Goal: Register for event/course

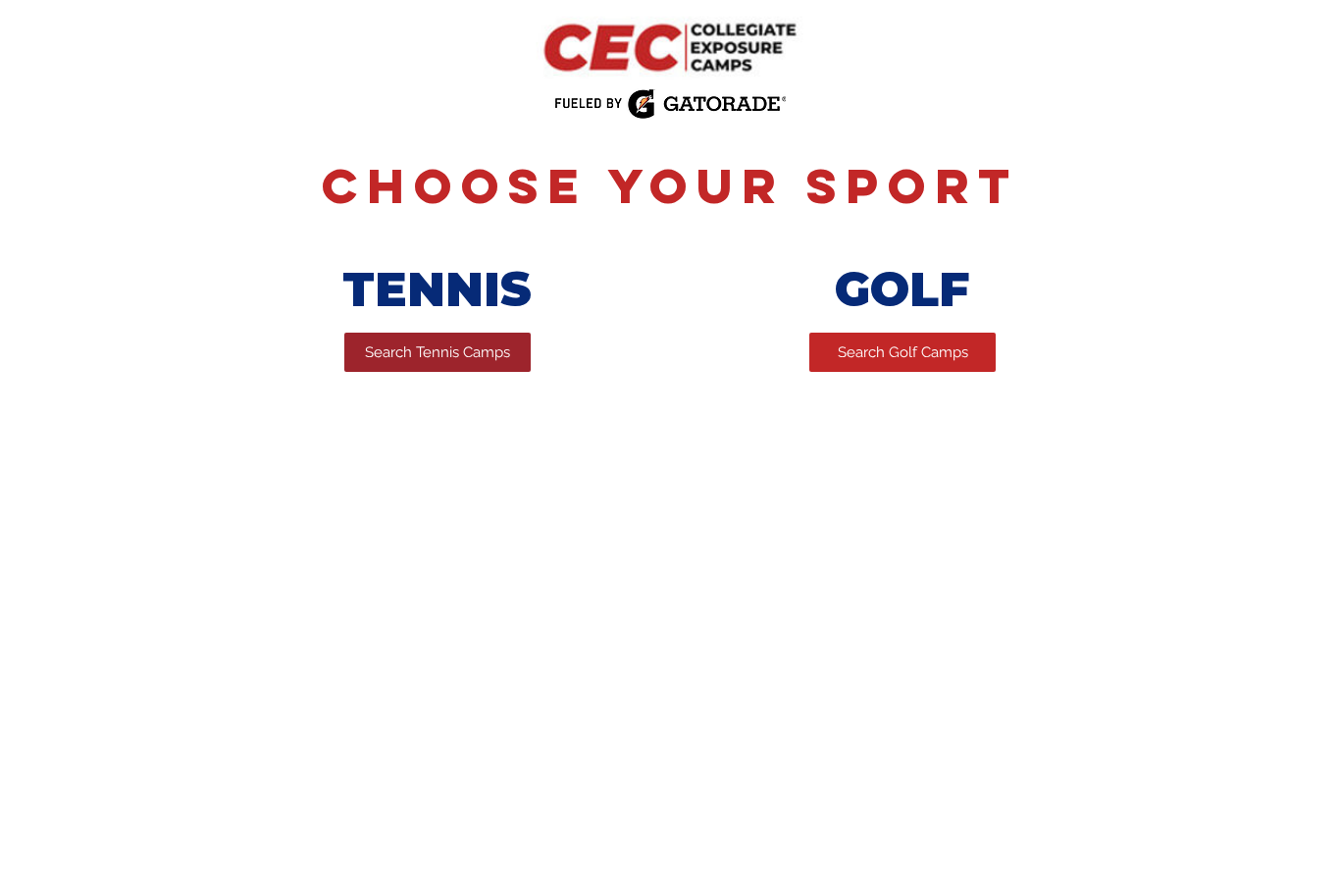
click at [415, 357] on span "Search Tennis Camps" at bounding box center [437, 352] width 145 height 21
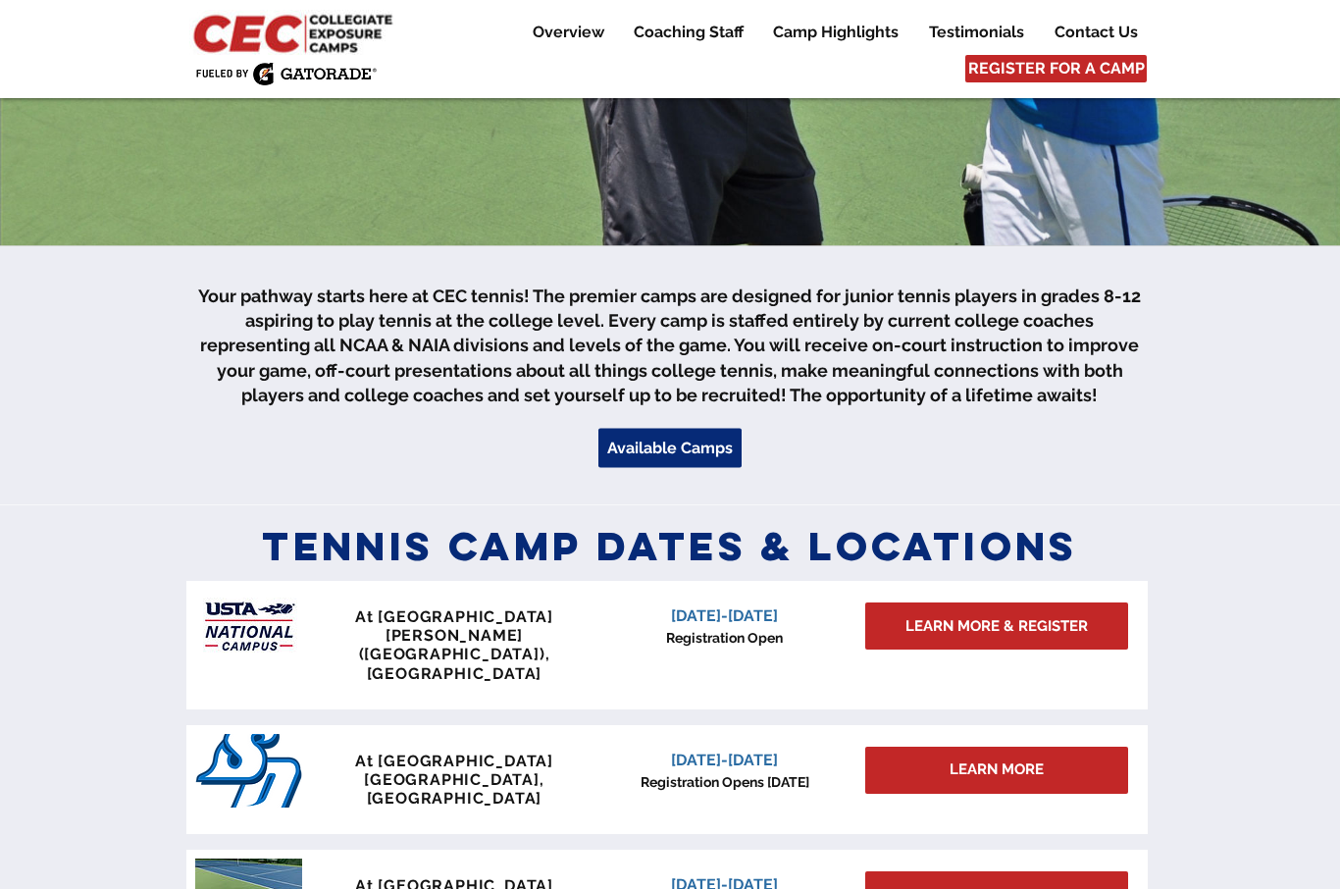
scroll to position [453, 0]
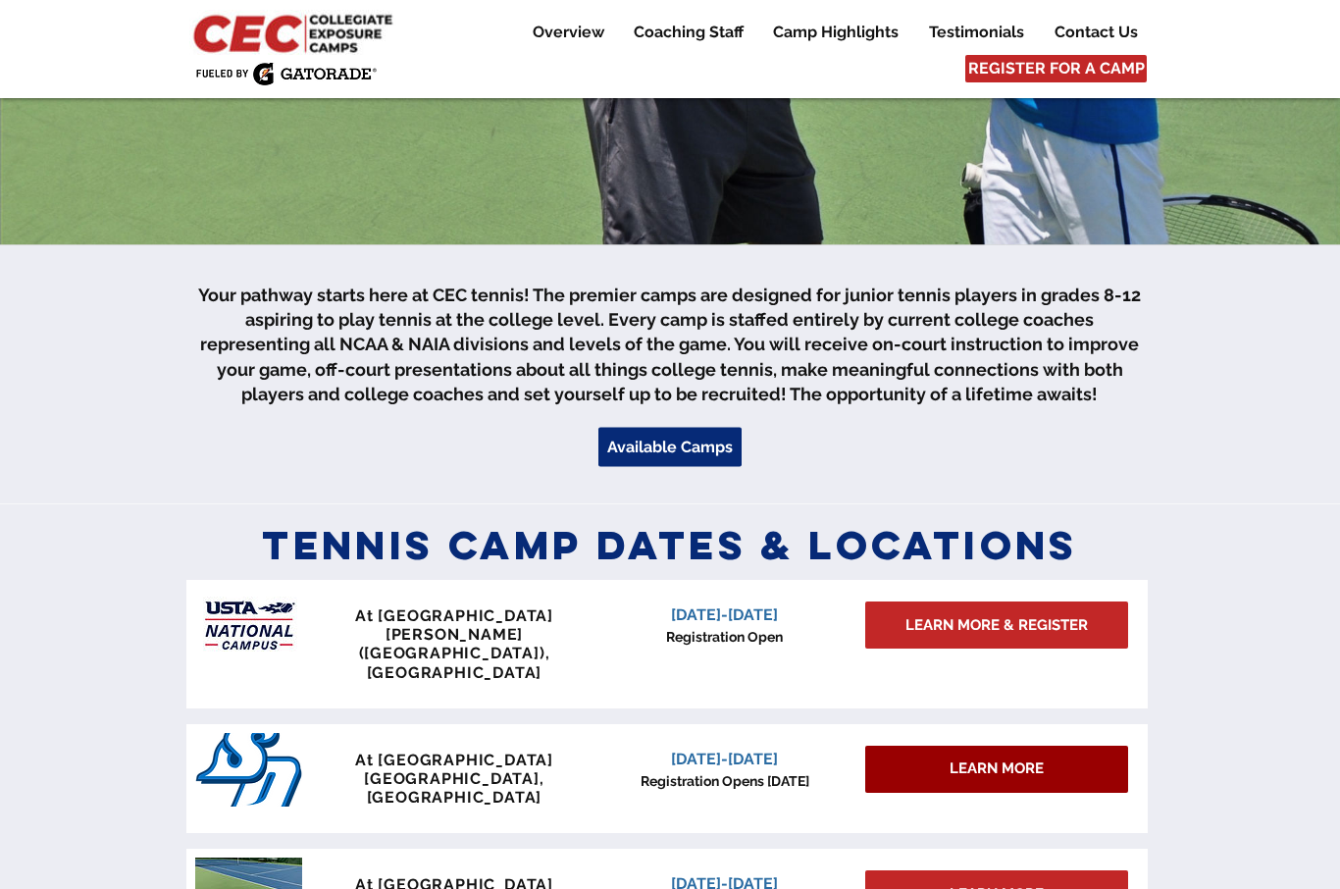
click at [1045, 747] on div "LEARN MORE" at bounding box center [996, 770] width 263 height 47
click at [1011, 758] on span "LEARN MORE" at bounding box center [997, 768] width 94 height 21
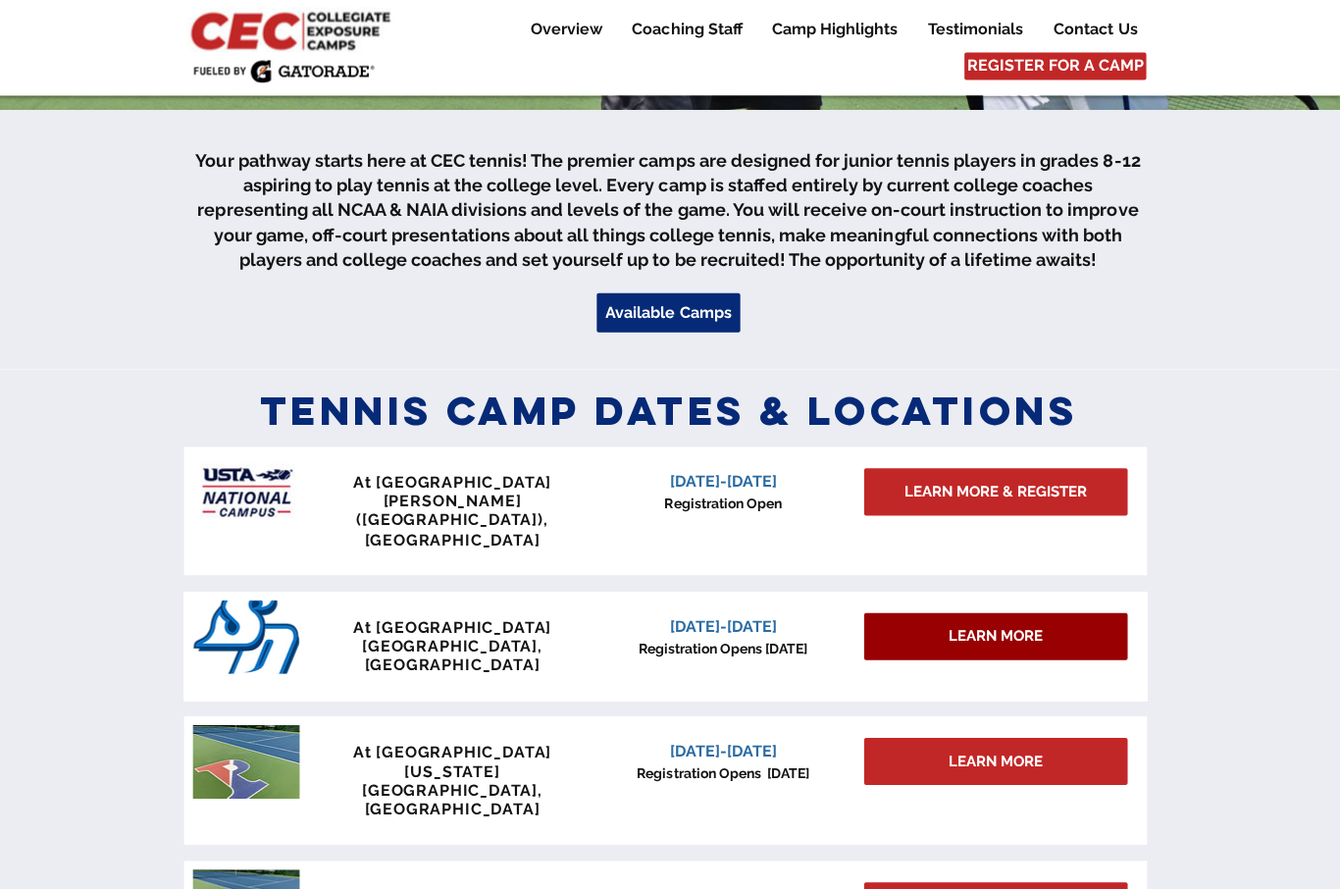
scroll to position [586, 0]
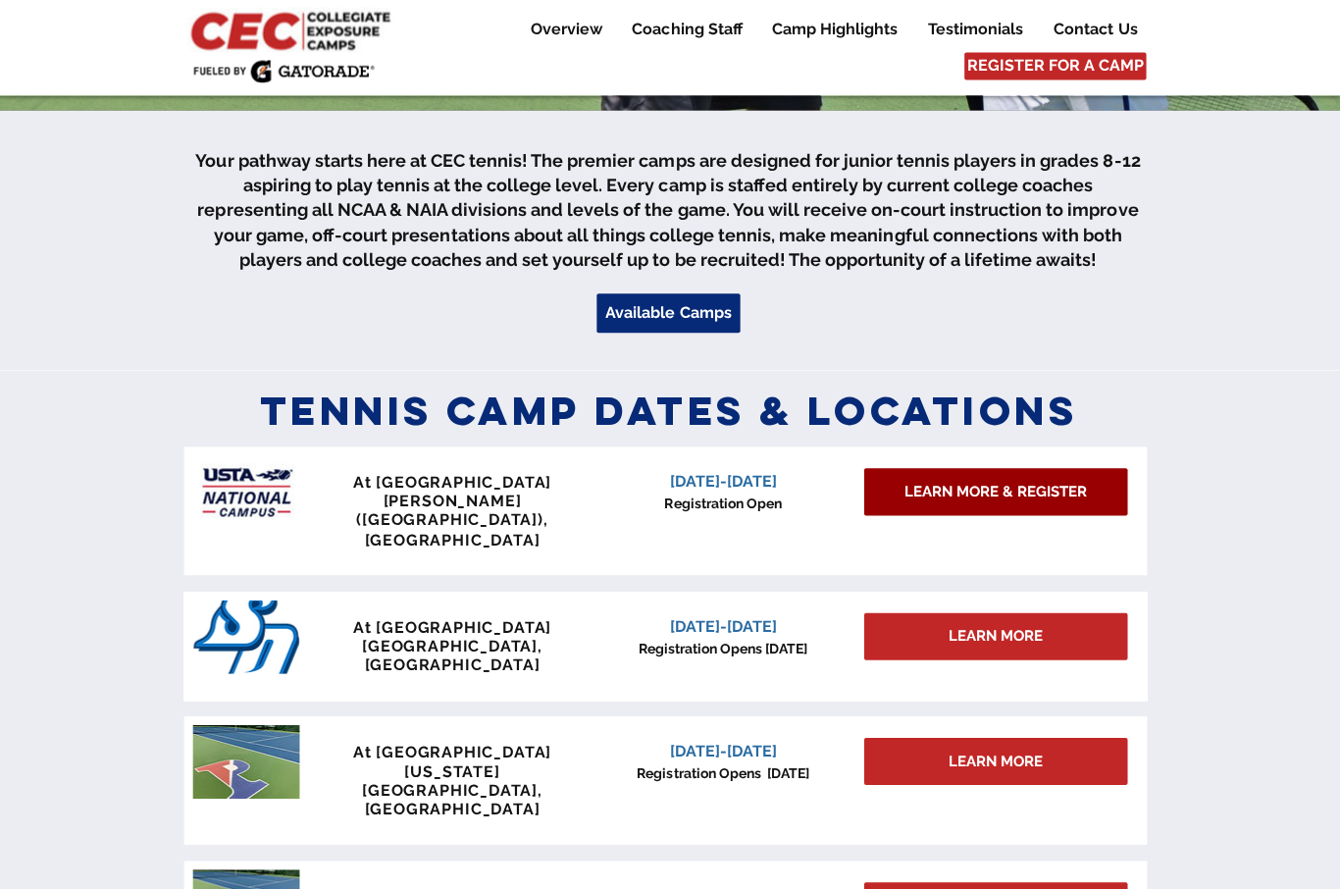
click at [1021, 494] on span "LEARN MORE & REGISTER" at bounding box center [997, 494] width 182 height 21
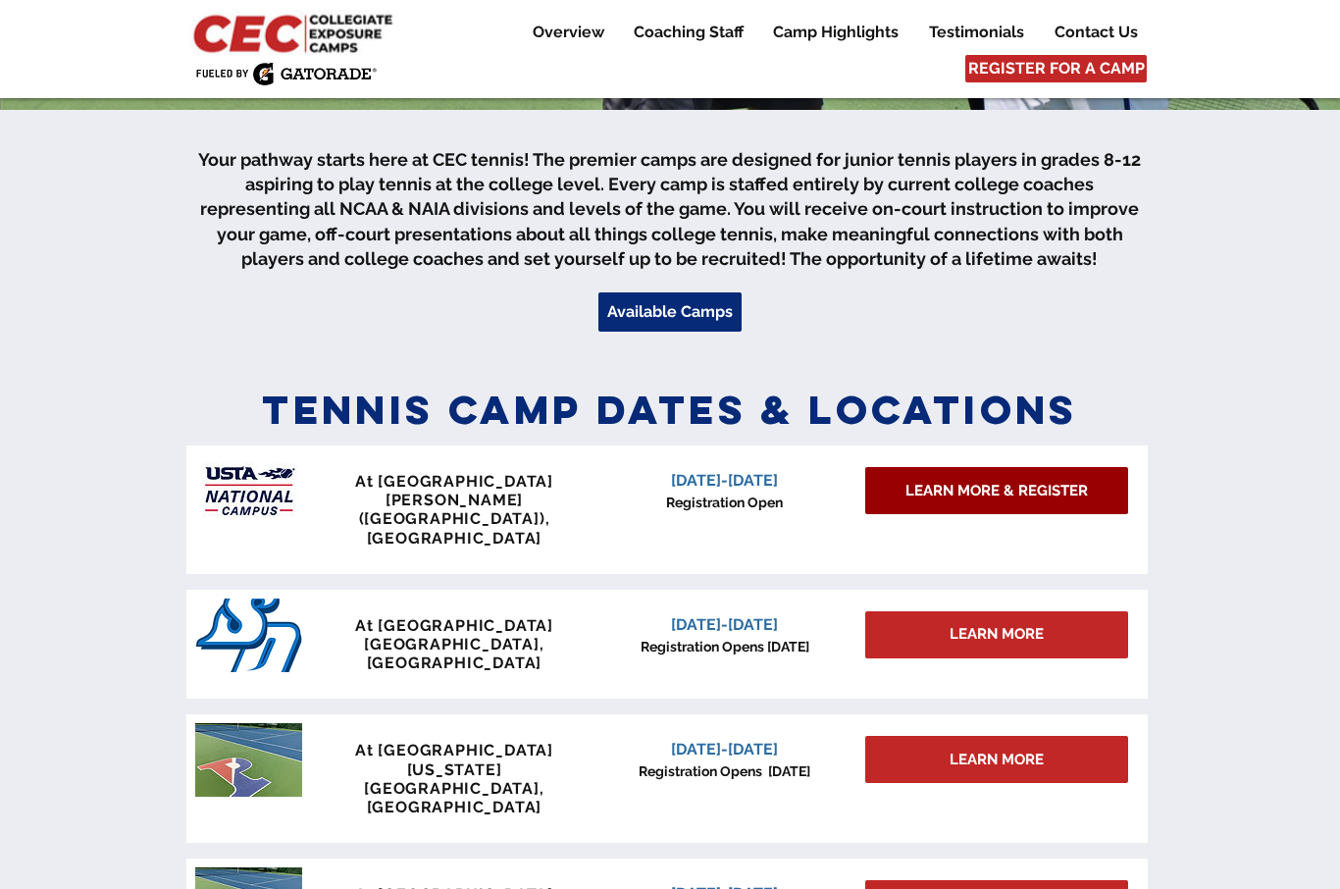
scroll to position [590, 0]
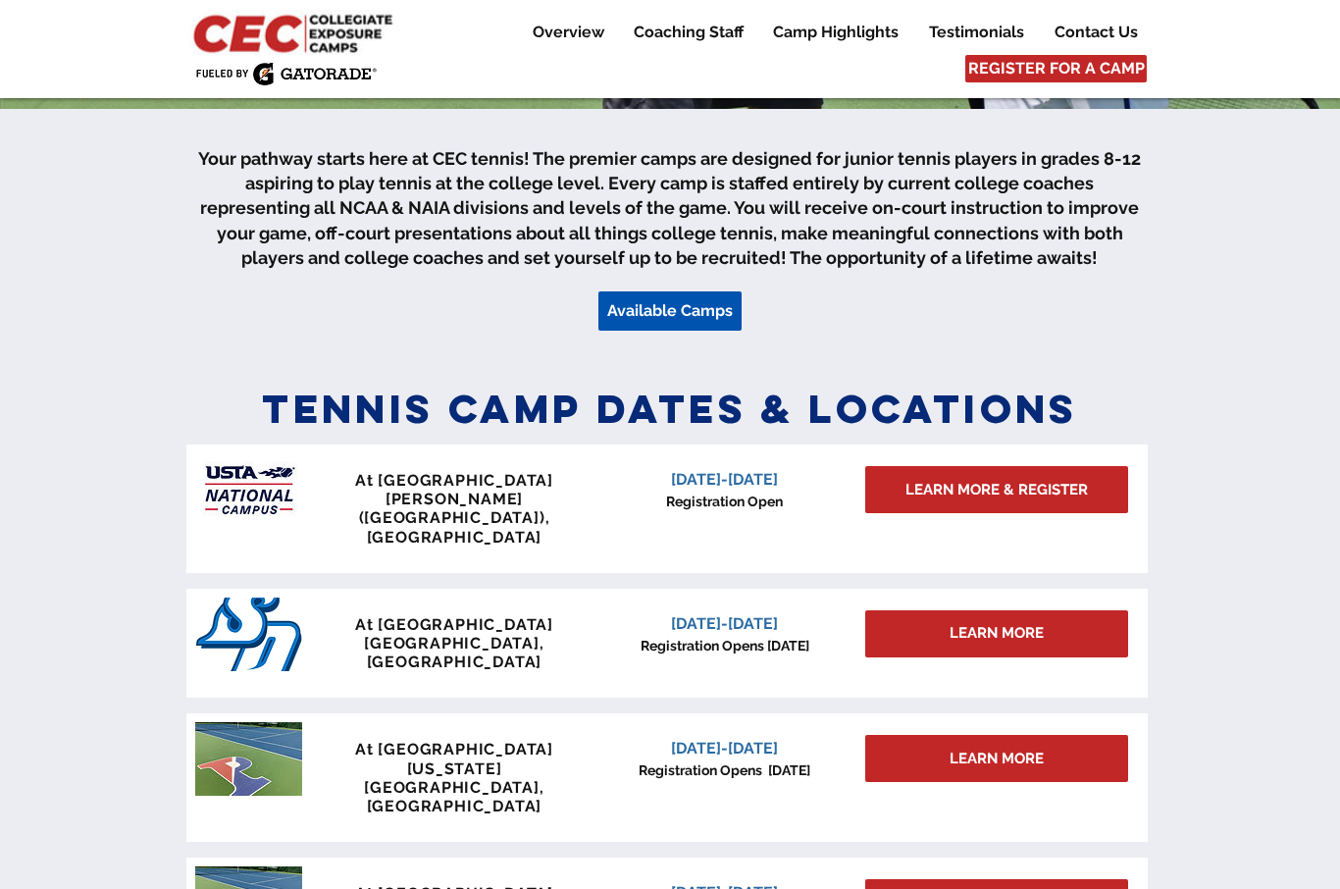
click at [667, 324] on link "Available Camps" at bounding box center [669, 310] width 143 height 39
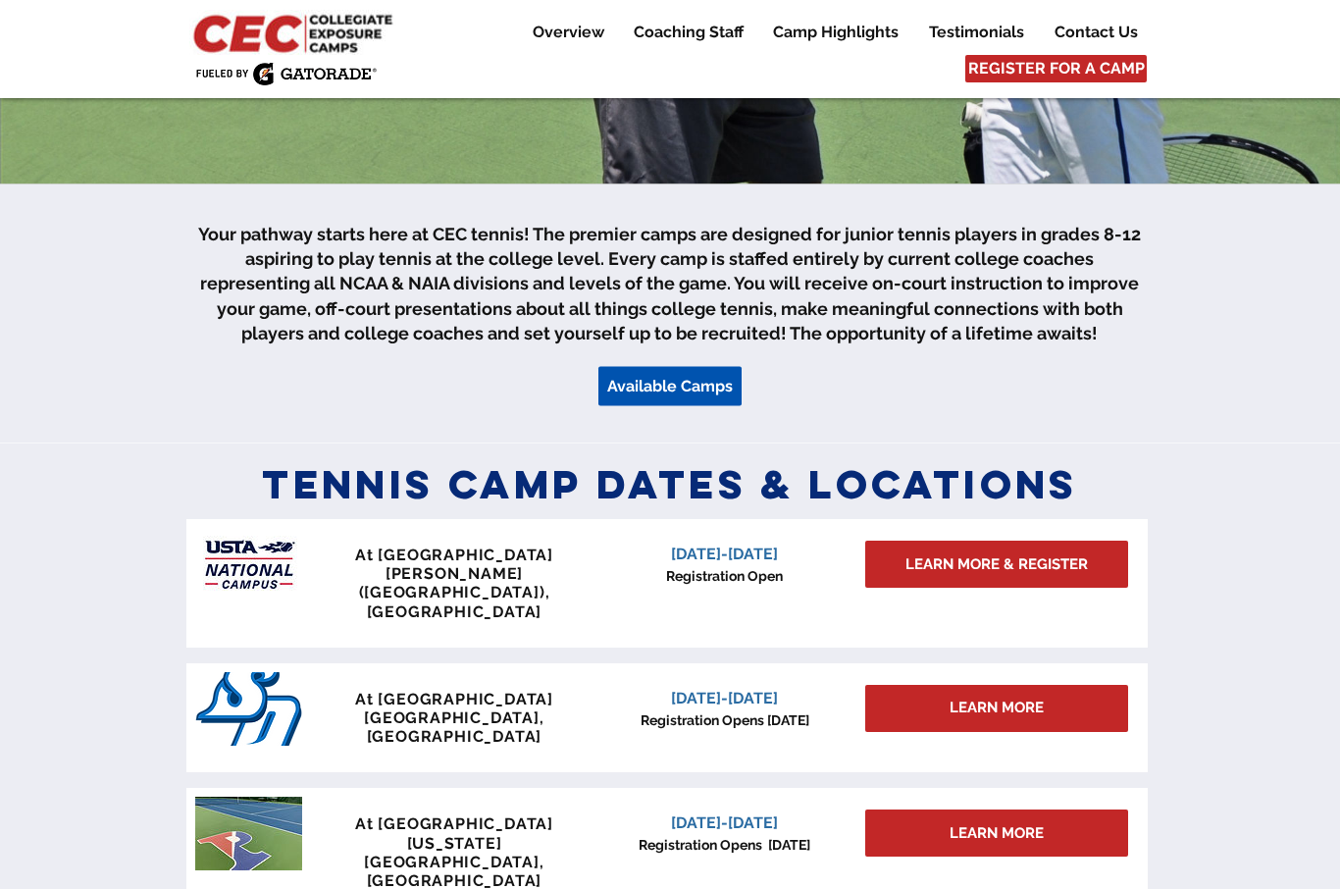
click at [670, 371] on link "Available Camps" at bounding box center [669, 386] width 143 height 39
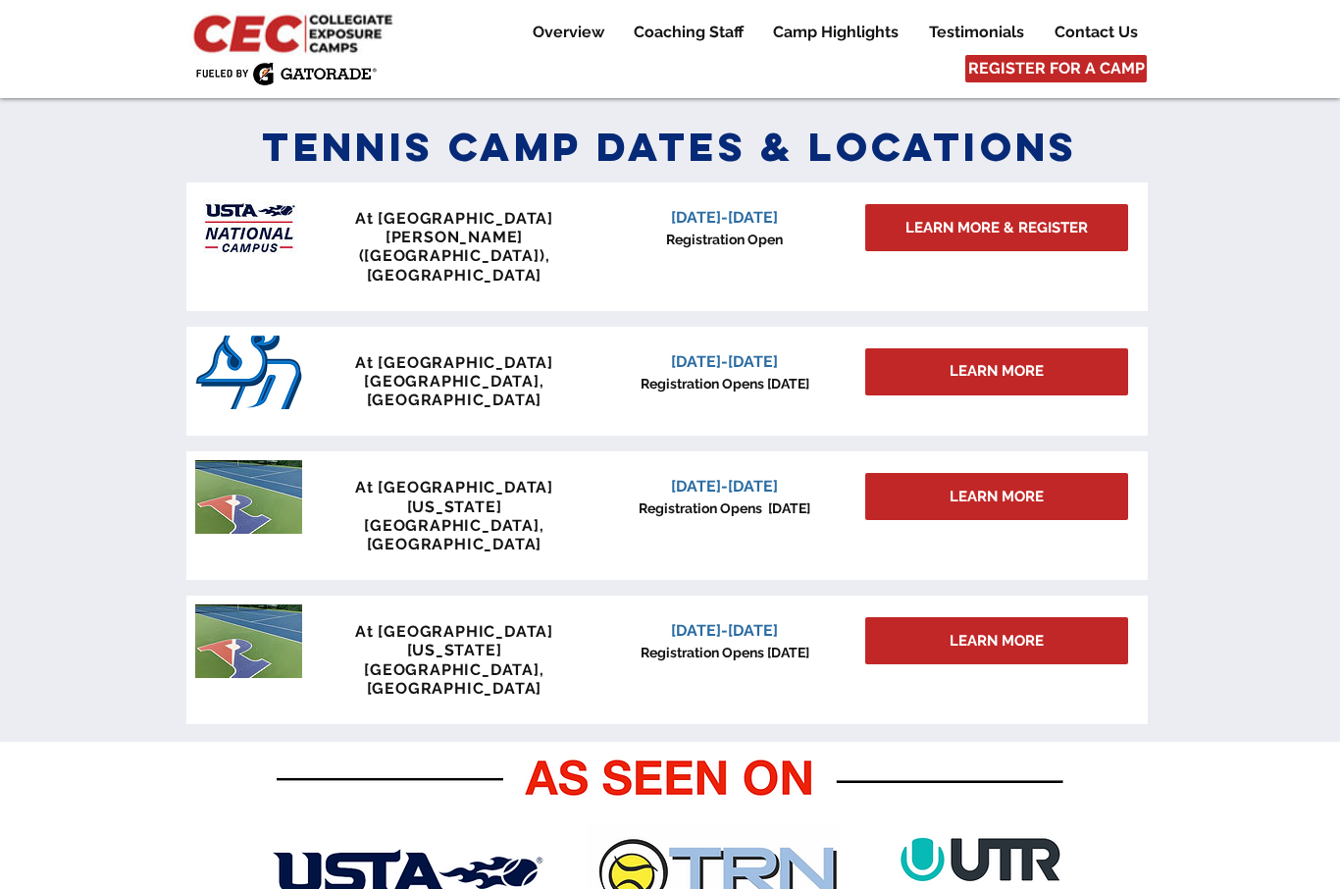
scroll to position [858, 0]
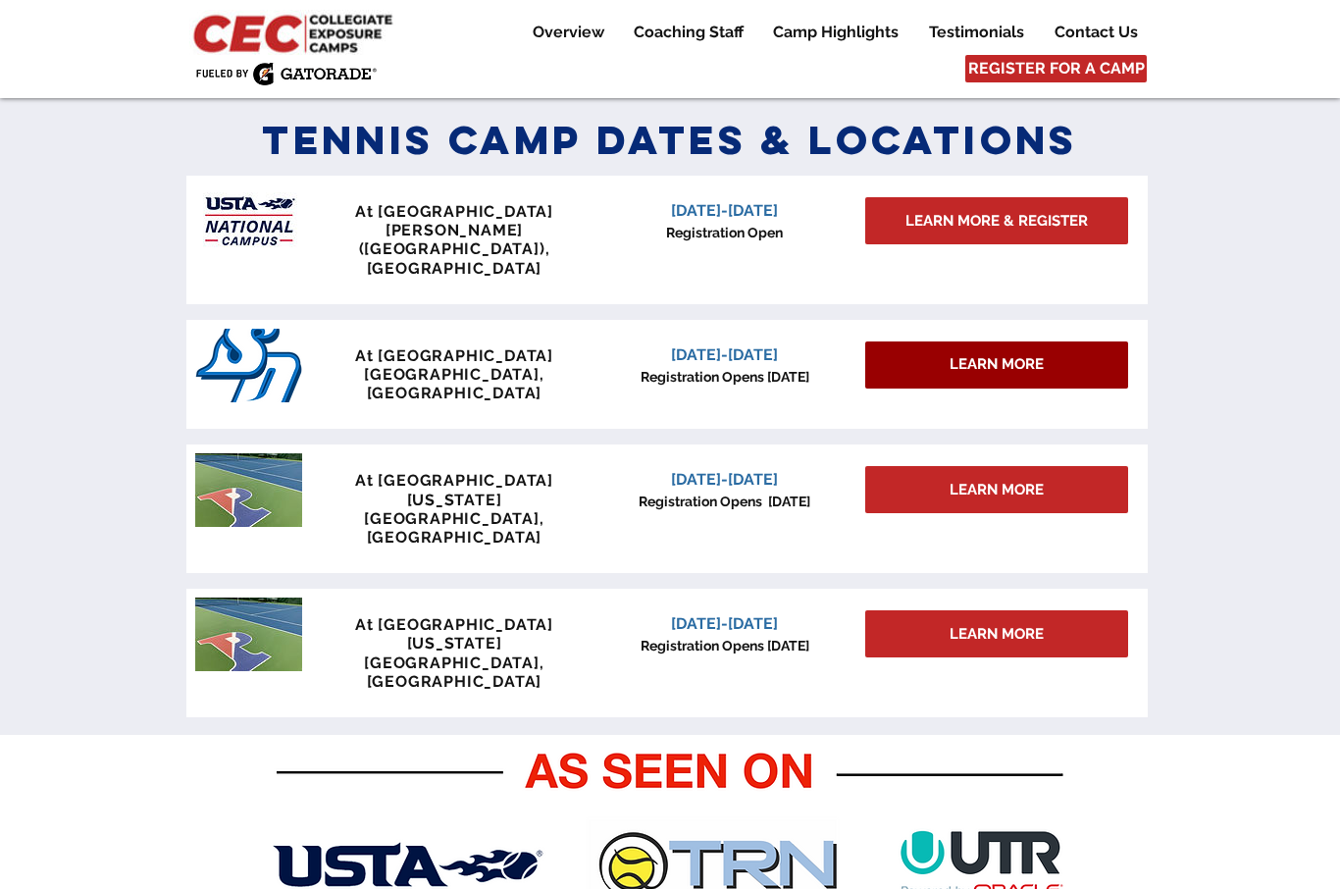
click at [979, 354] on span "LEARN MORE" at bounding box center [997, 364] width 94 height 21
click at [973, 354] on span "LEARN MORE" at bounding box center [997, 364] width 94 height 21
click at [972, 354] on span "LEARN MORE" at bounding box center [997, 364] width 94 height 21
click at [985, 354] on span "LEARN MORE" at bounding box center [997, 364] width 94 height 21
click at [984, 354] on span "LEARN MORE" at bounding box center [997, 364] width 94 height 21
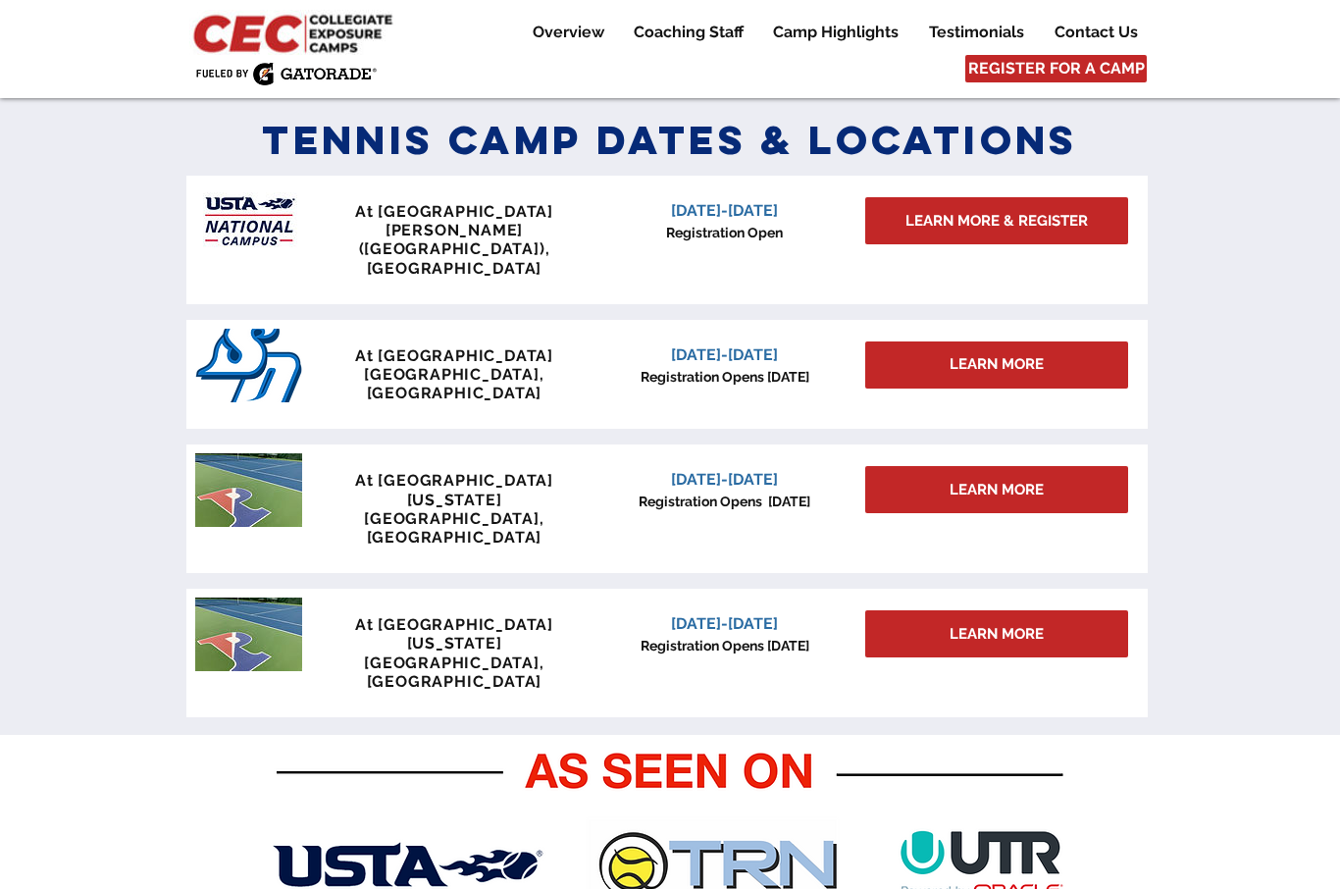
click at [695, 345] on span "[DATE]-[DATE]" at bounding box center [724, 354] width 107 height 19
click at [702, 345] on span "[DATE]-[DATE]" at bounding box center [724, 354] width 107 height 19
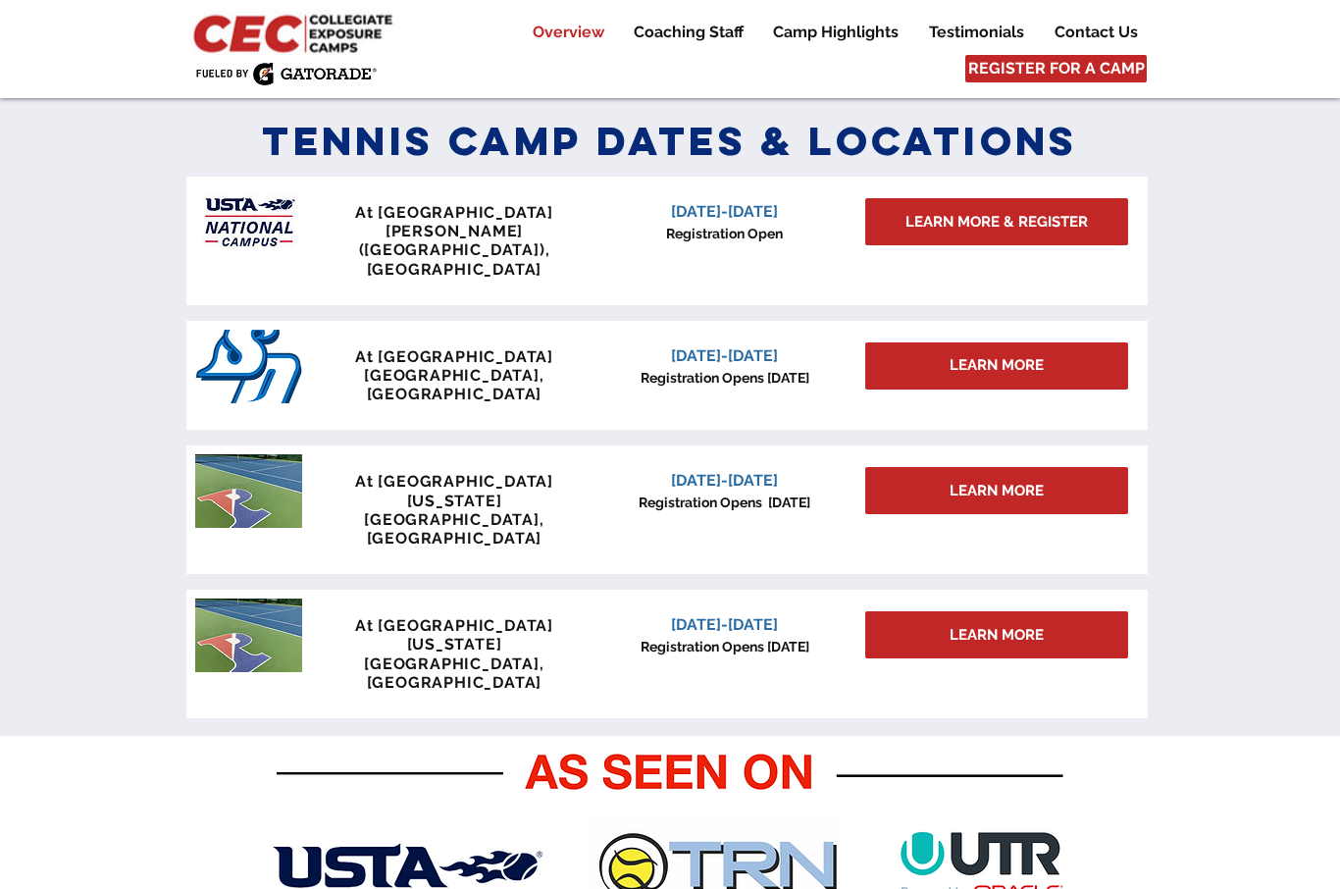
click at [274, 330] on img "main content" at bounding box center [248, 367] width 107 height 74
click at [273, 330] on img "main content" at bounding box center [248, 367] width 107 height 74
click at [216, 341] on img "main content" at bounding box center [248, 367] width 107 height 74
click at [215, 340] on img "main content" at bounding box center [248, 367] width 107 height 74
click at [255, 344] on img "main content" at bounding box center [248, 367] width 107 height 74
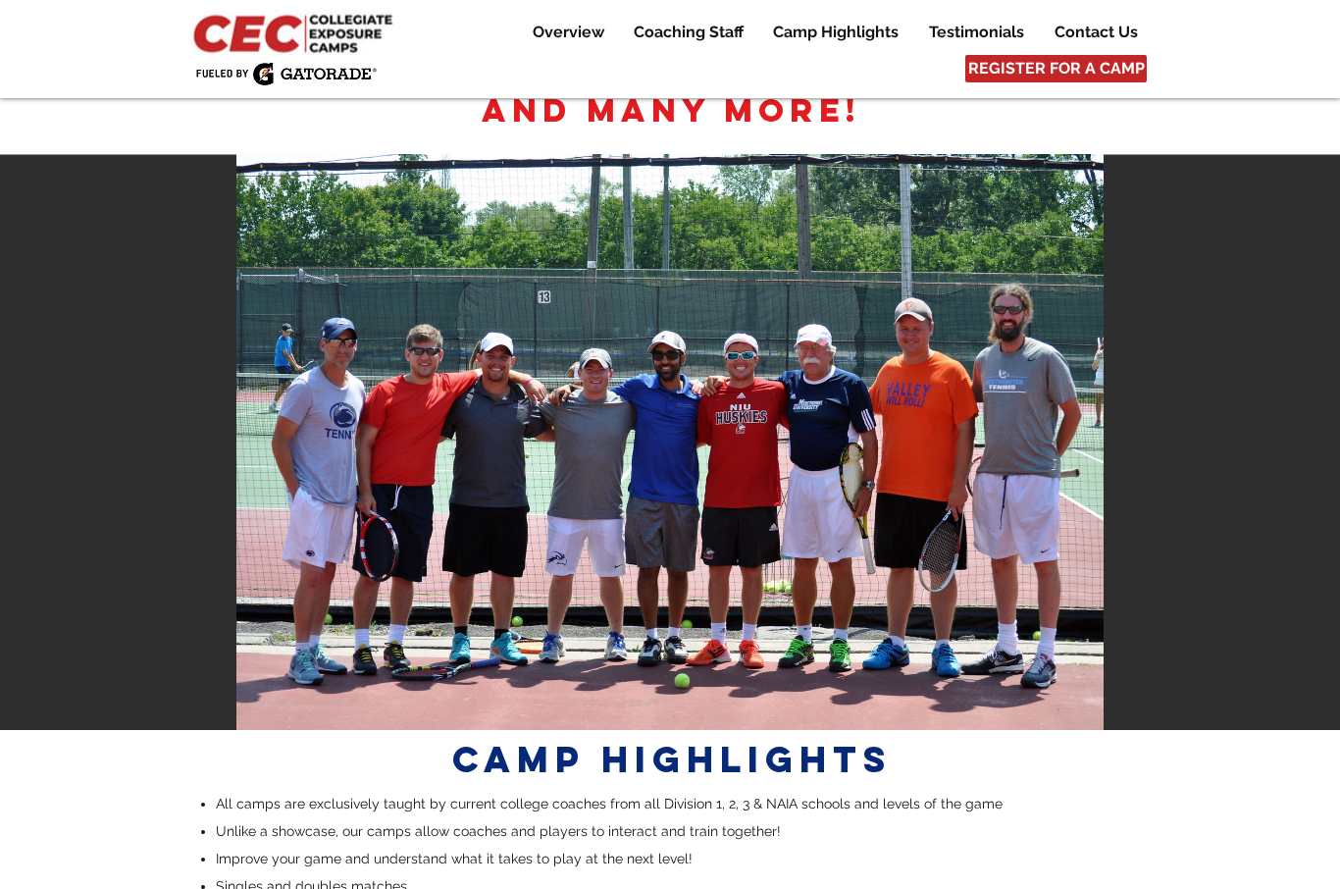
scroll to position [3247, 0]
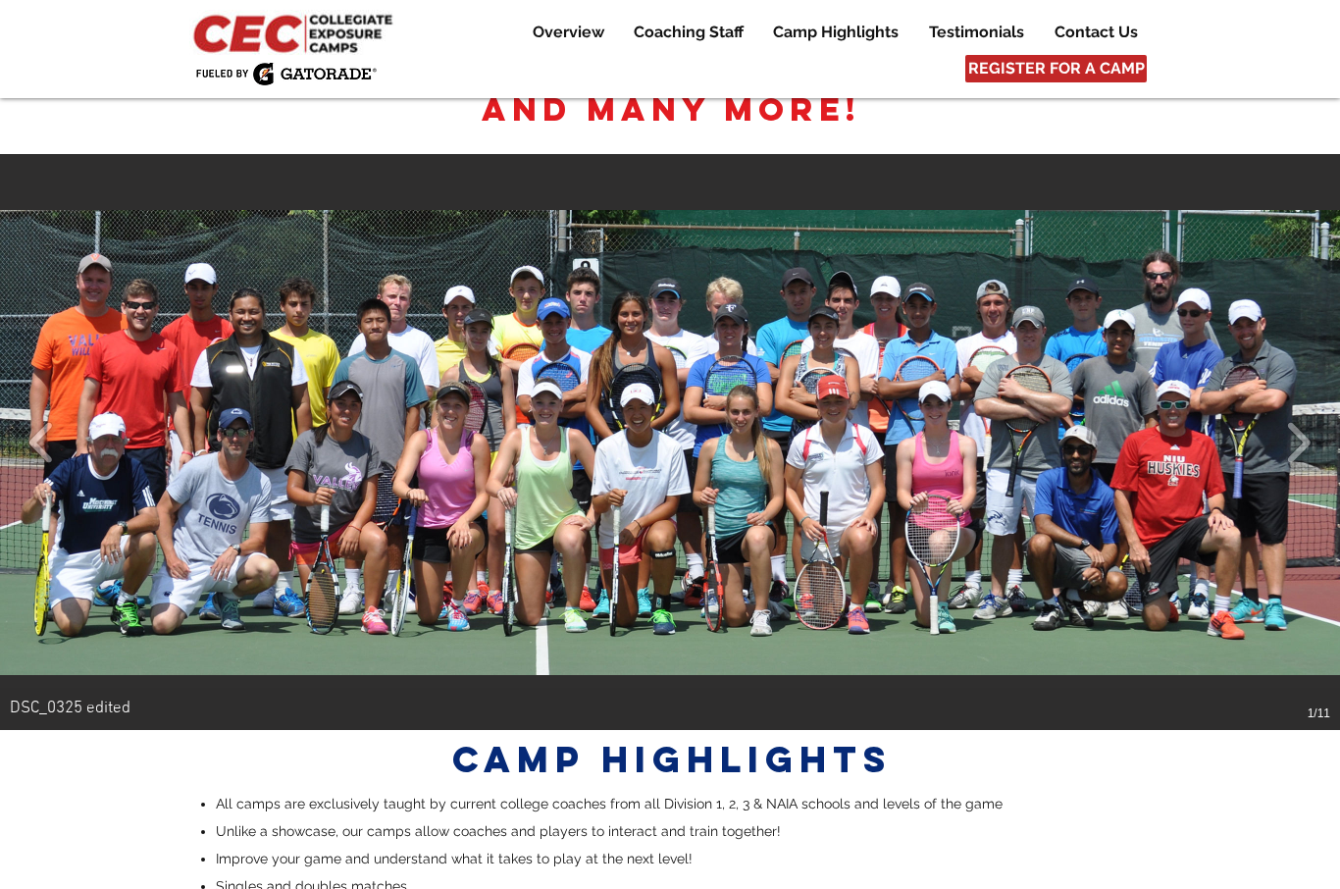
click at [243, 355] on img "DSC_0325 edited" at bounding box center [670, 442] width 1340 height 465
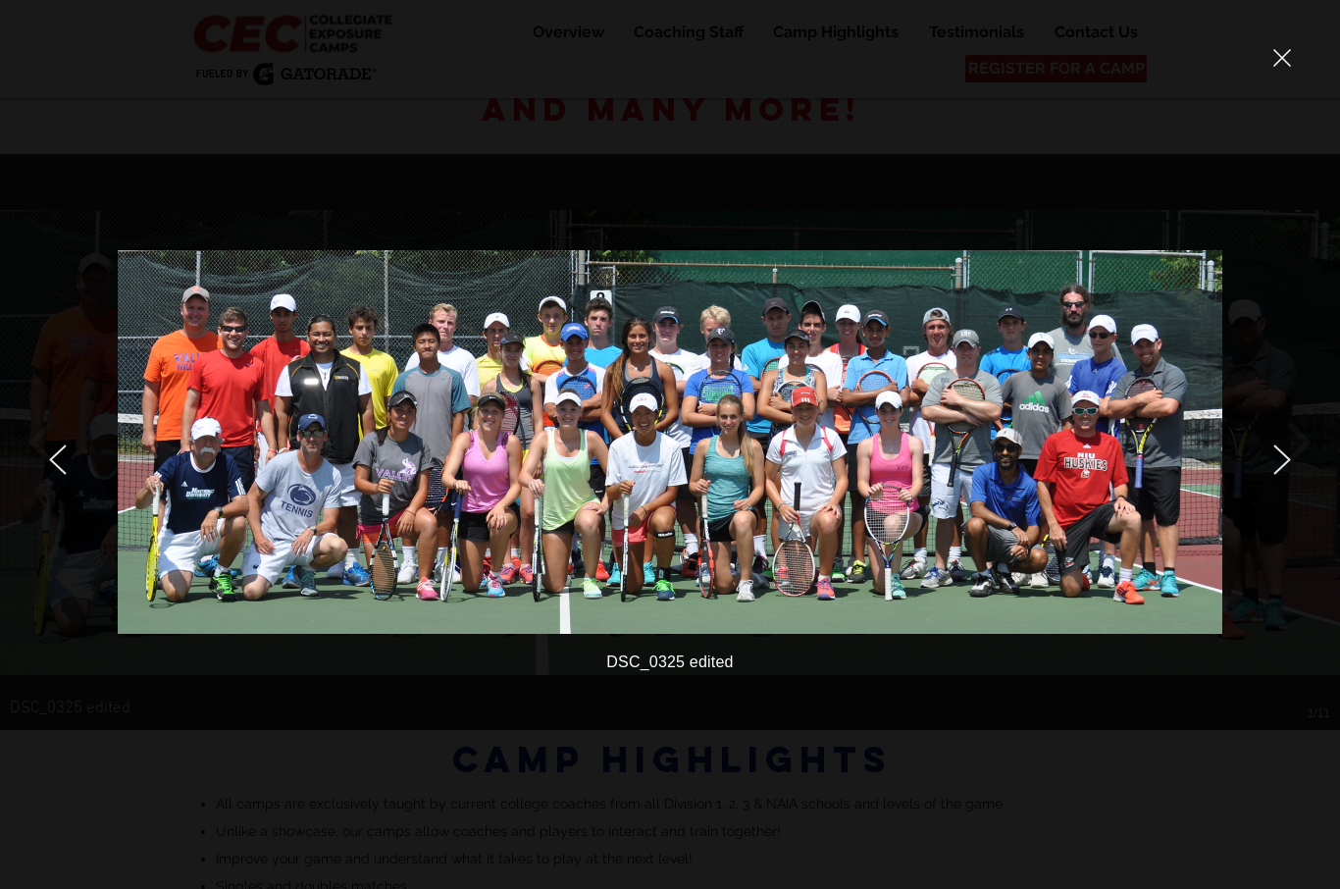
scroll to position [1, 0]
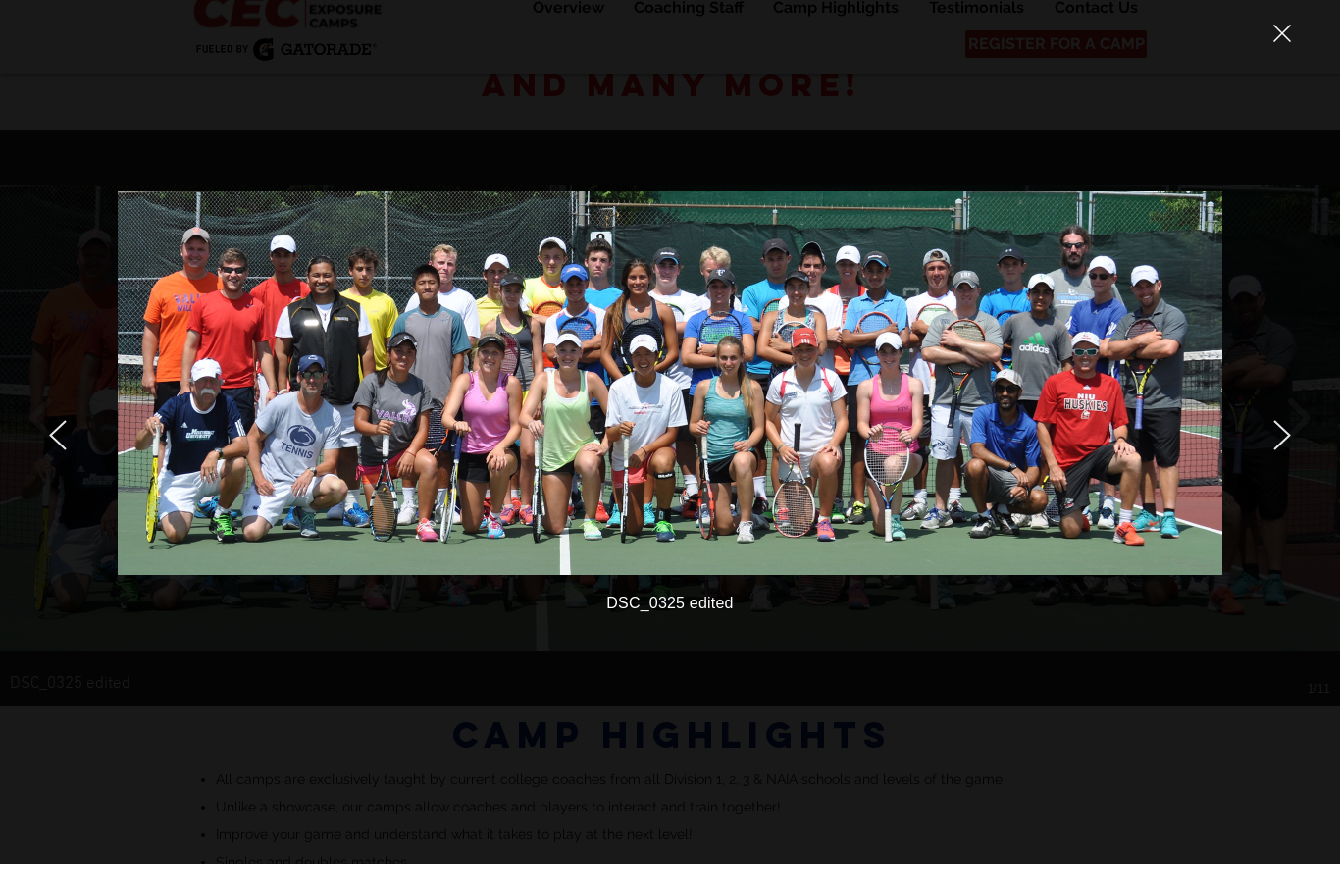
click at [1290, 444] on icon "next" at bounding box center [1283, 459] width 18 height 30
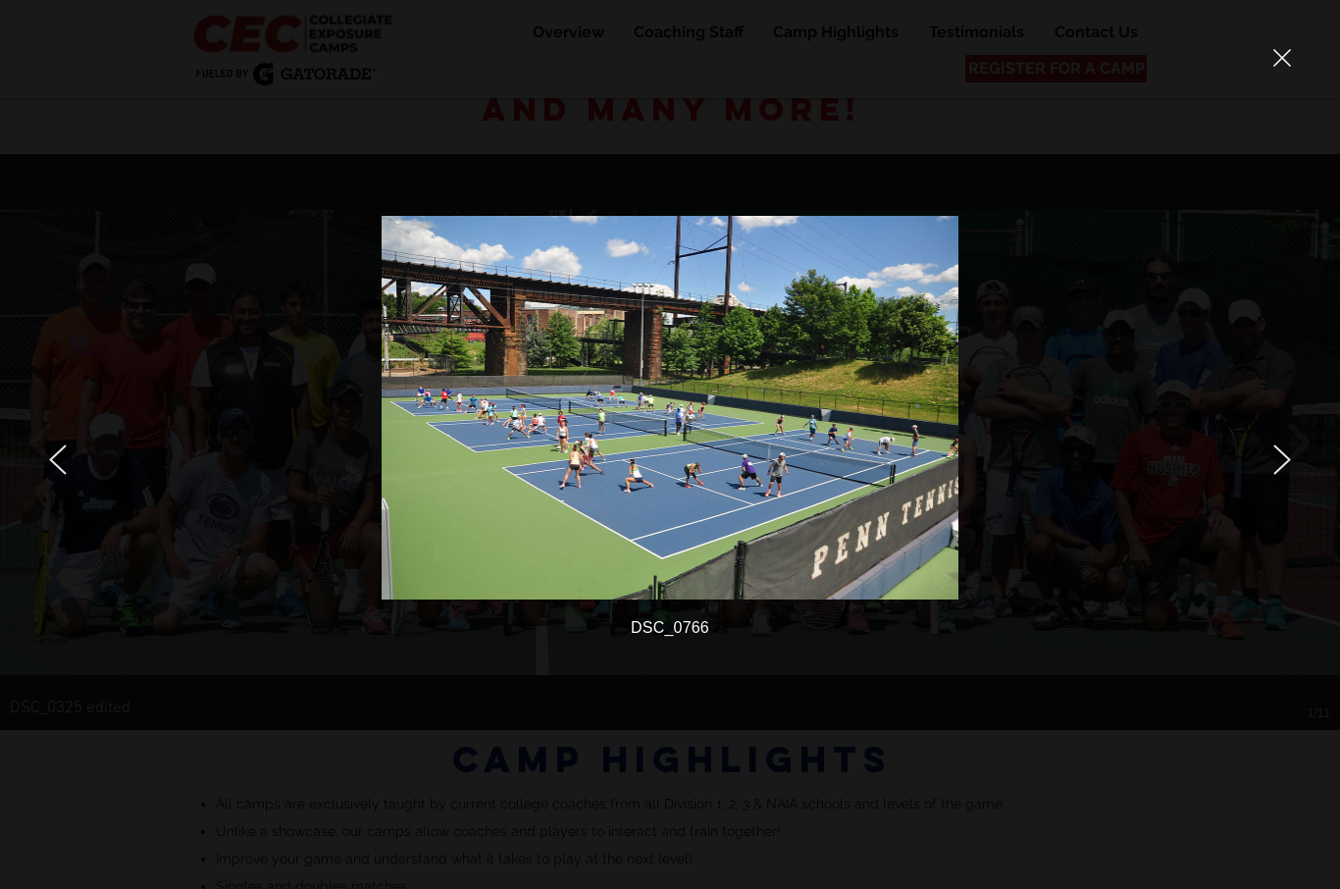
click at [1278, 464] on icon "next" at bounding box center [1283, 459] width 18 height 30
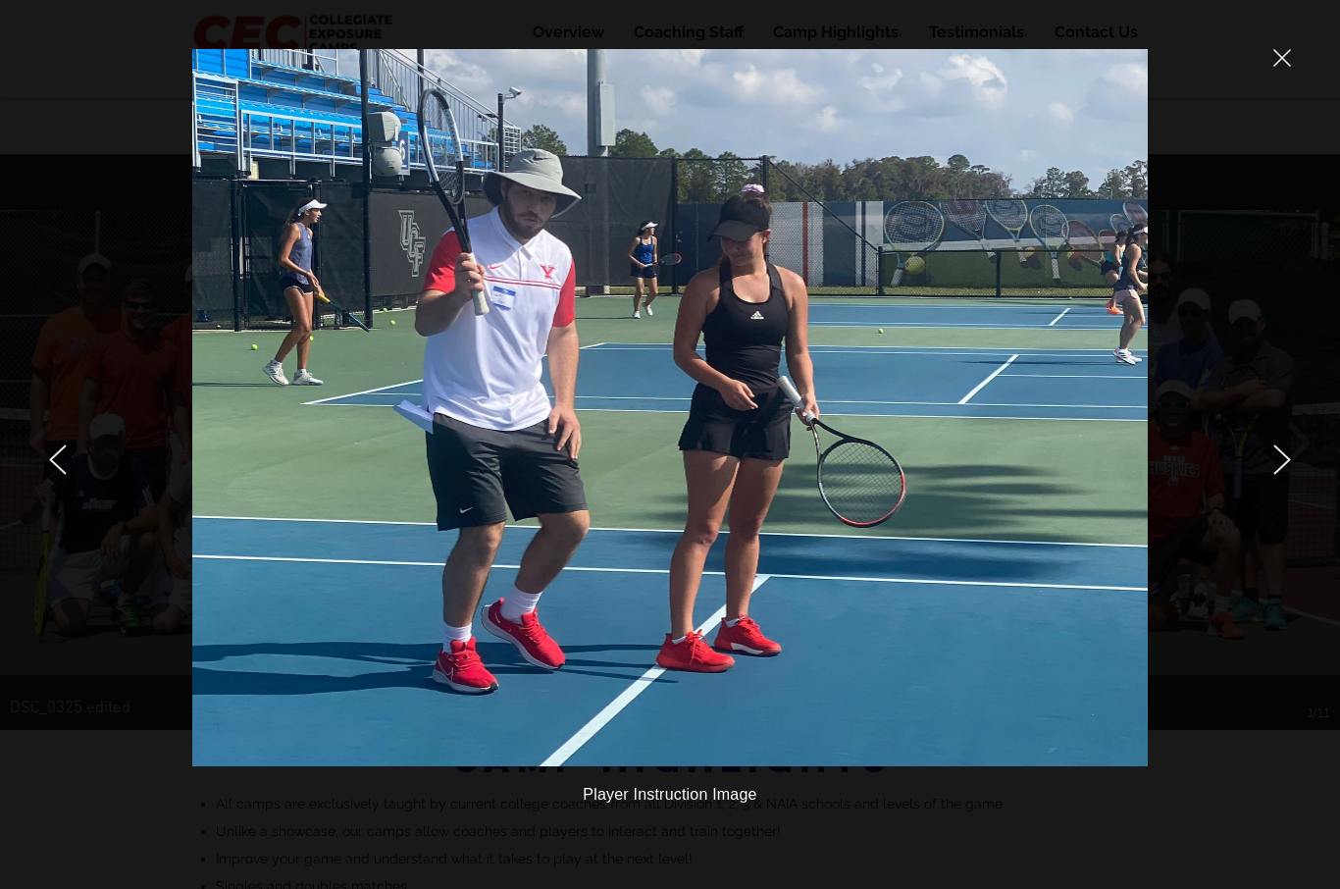
click at [1274, 470] on icon "next" at bounding box center [1283, 459] width 18 height 30
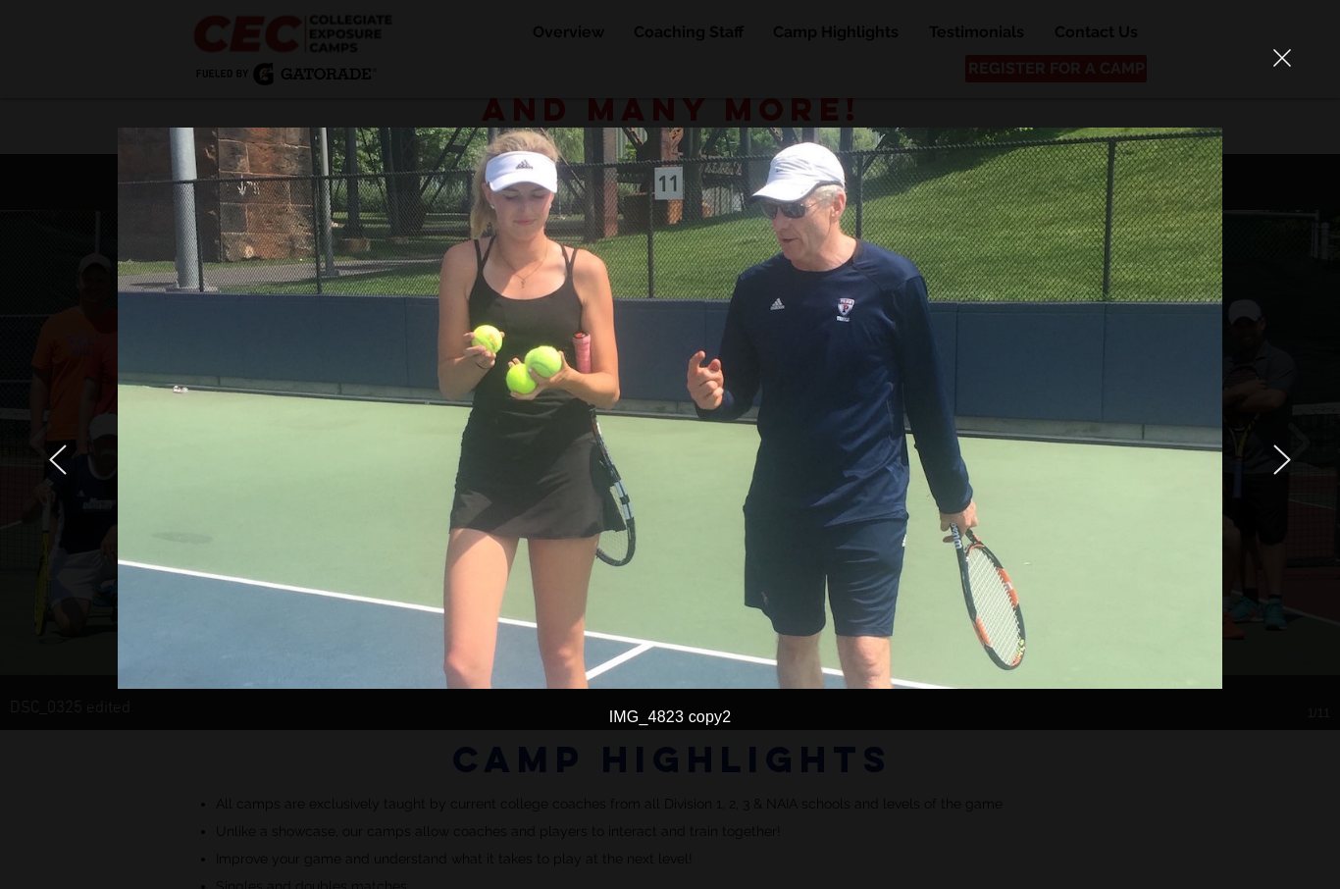
click at [1289, 469] on icon "next" at bounding box center [1283, 459] width 18 height 30
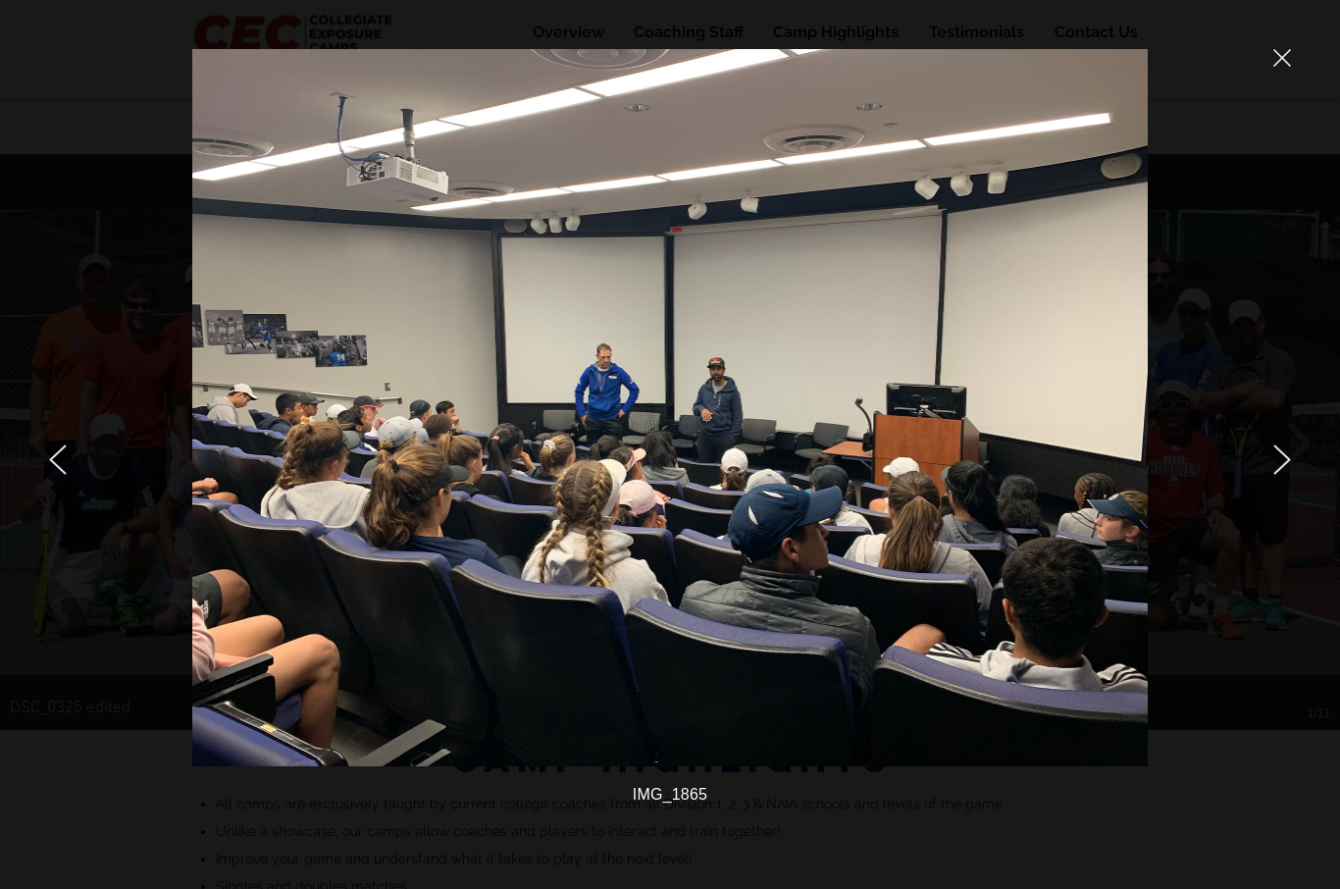
click at [1289, 464] on icon "next" at bounding box center [1283, 459] width 18 height 30
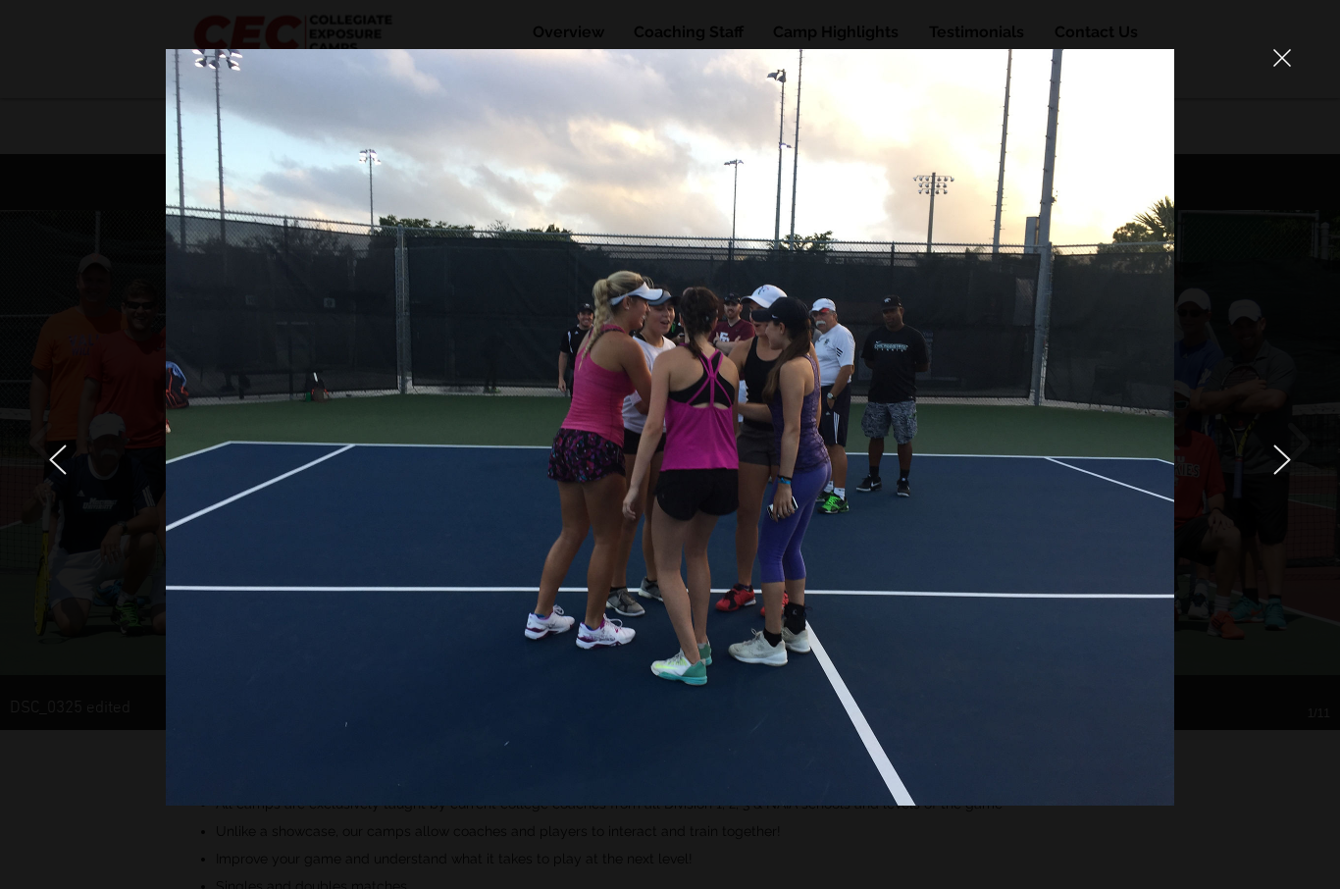
click at [1289, 462] on icon "next" at bounding box center [1283, 459] width 18 height 30
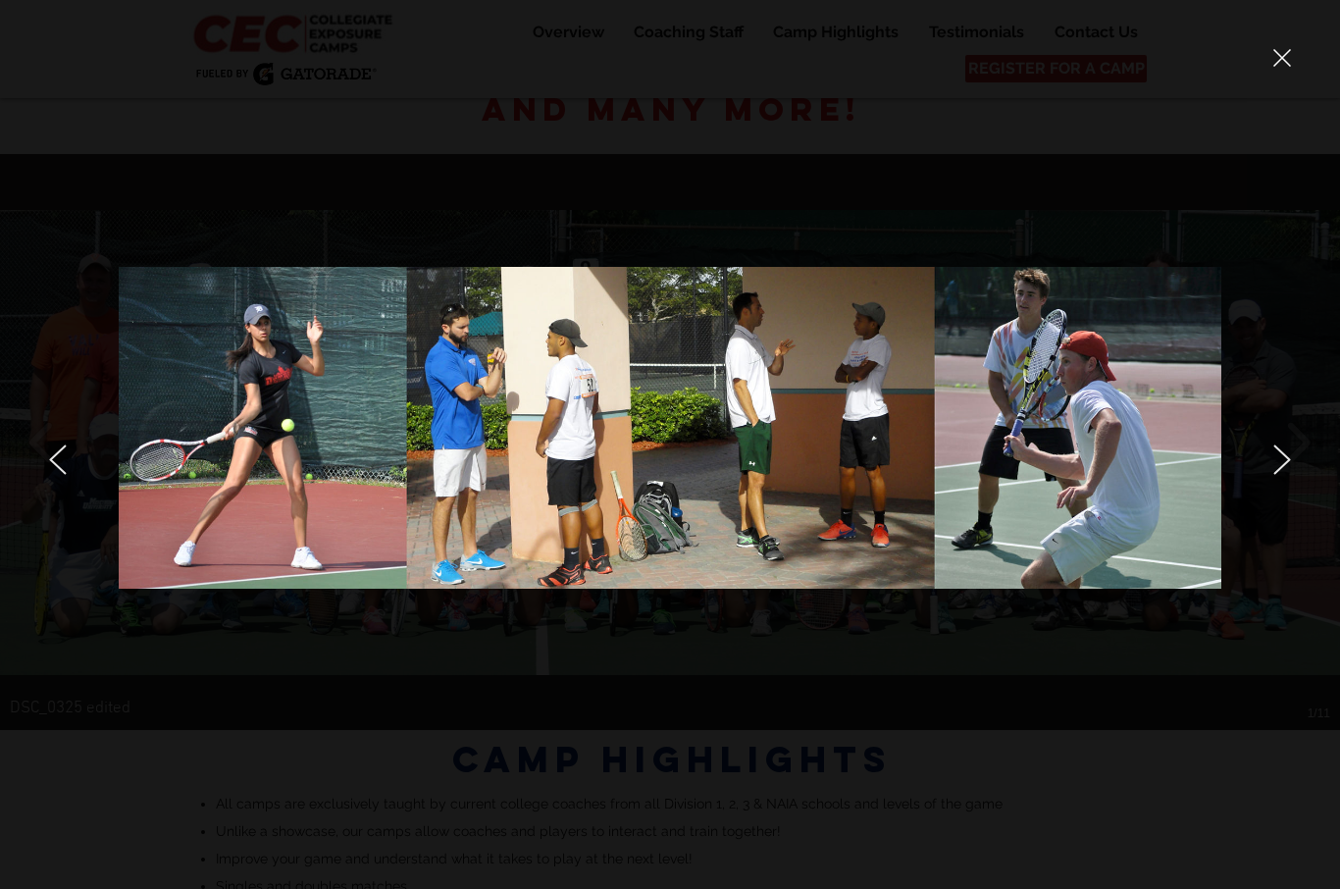
click at [1288, 467] on icon "next" at bounding box center [1283, 459] width 18 height 30
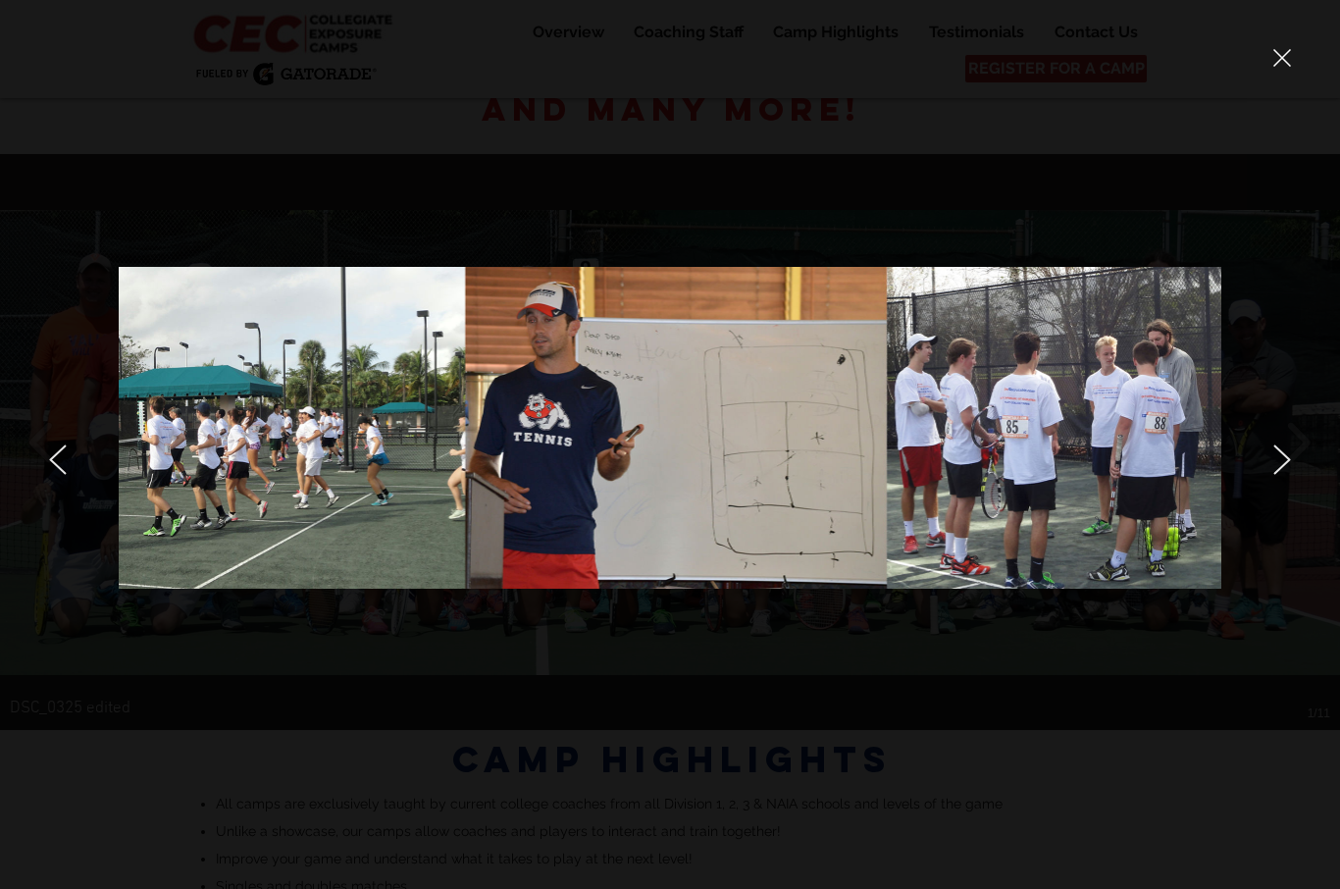
click at [1284, 446] on icon "next" at bounding box center [1283, 459] width 18 height 30
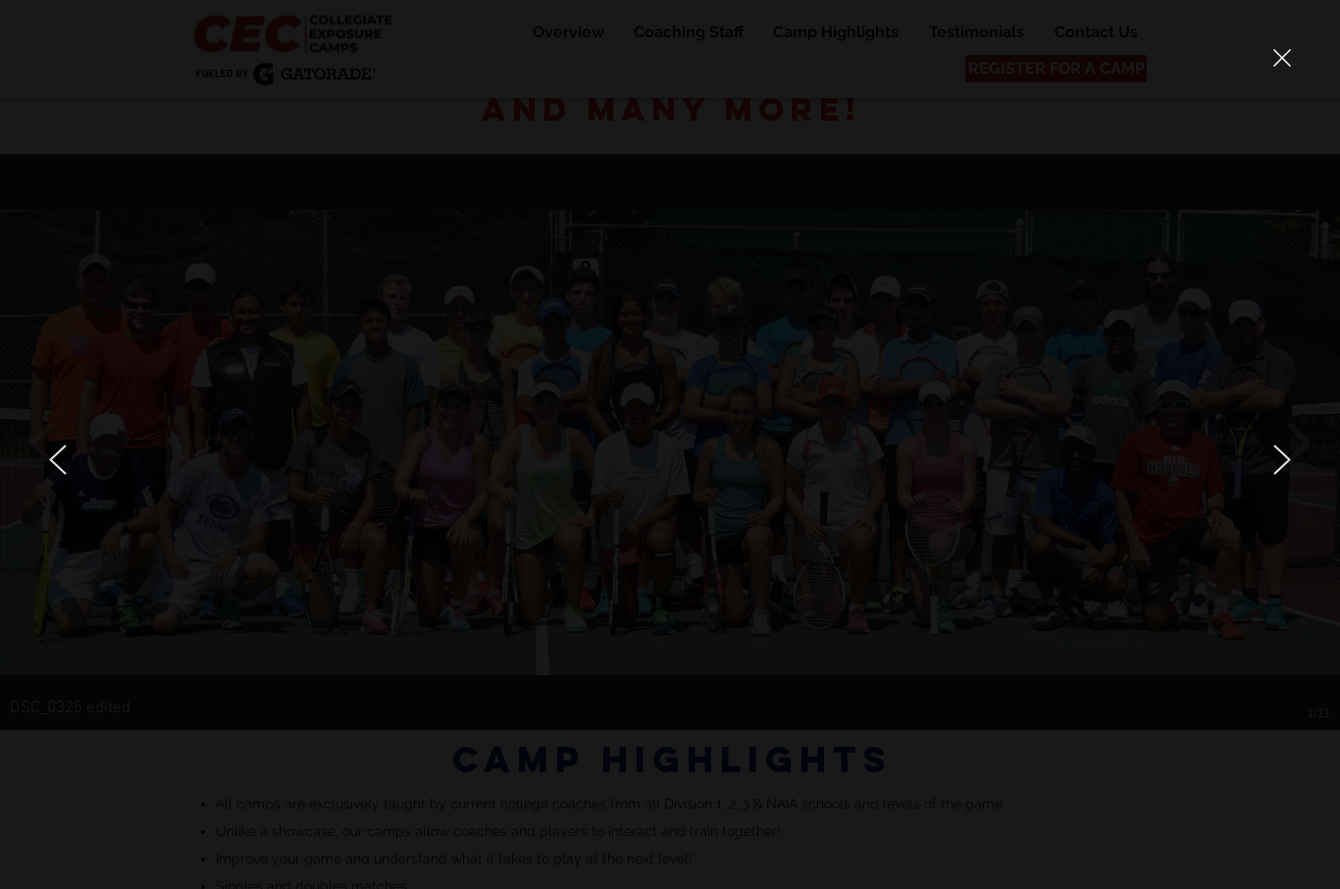
click at [1285, 456] on icon "next" at bounding box center [1283, 459] width 16 height 28
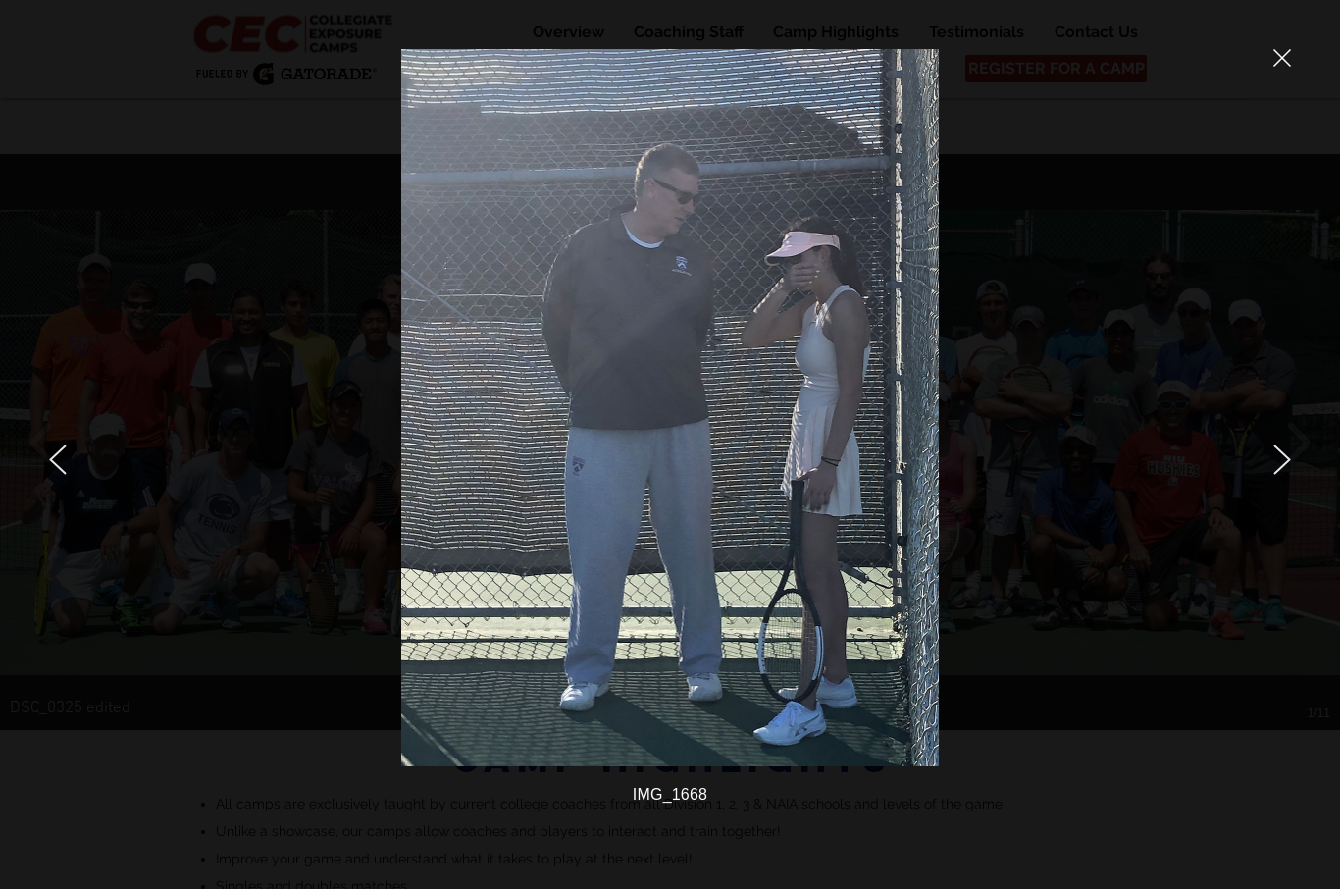
click at [1288, 456] on icon "next" at bounding box center [1283, 459] width 18 height 30
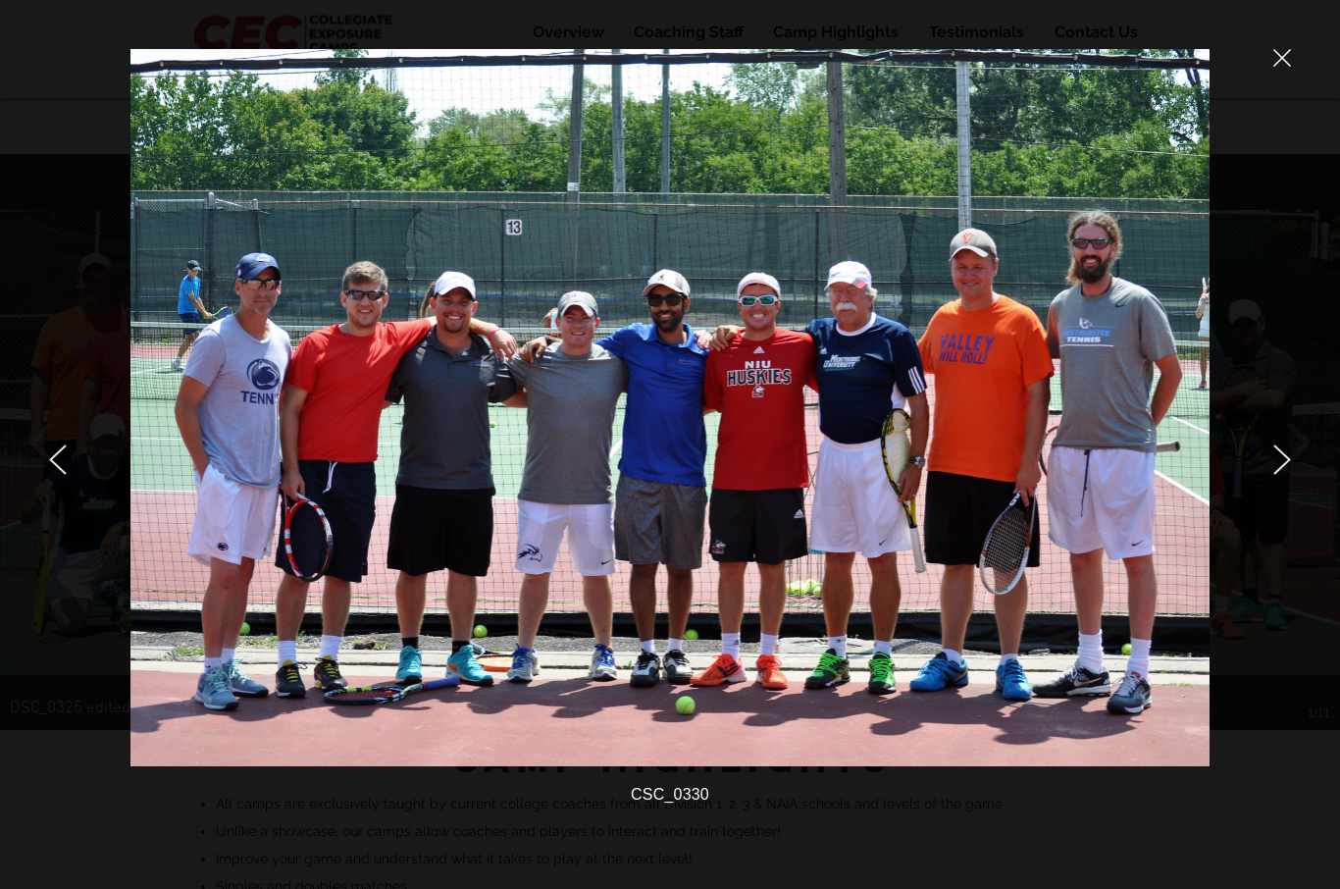
click at [50, 459] on icon "previous" at bounding box center [58, 459] width 16 height 28
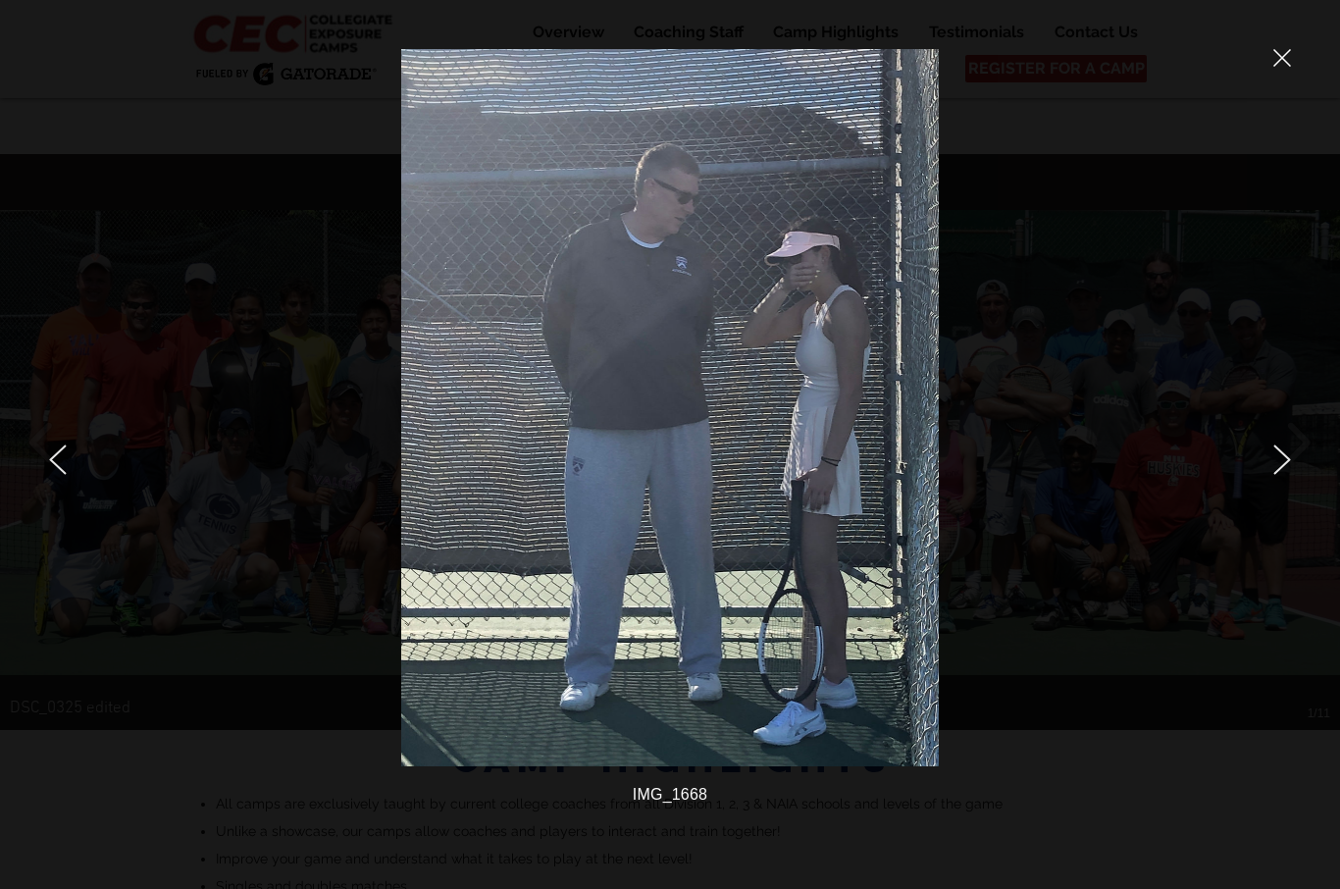
click at [36, 461] on div at bounding box center [221, 444] width 442 height 889
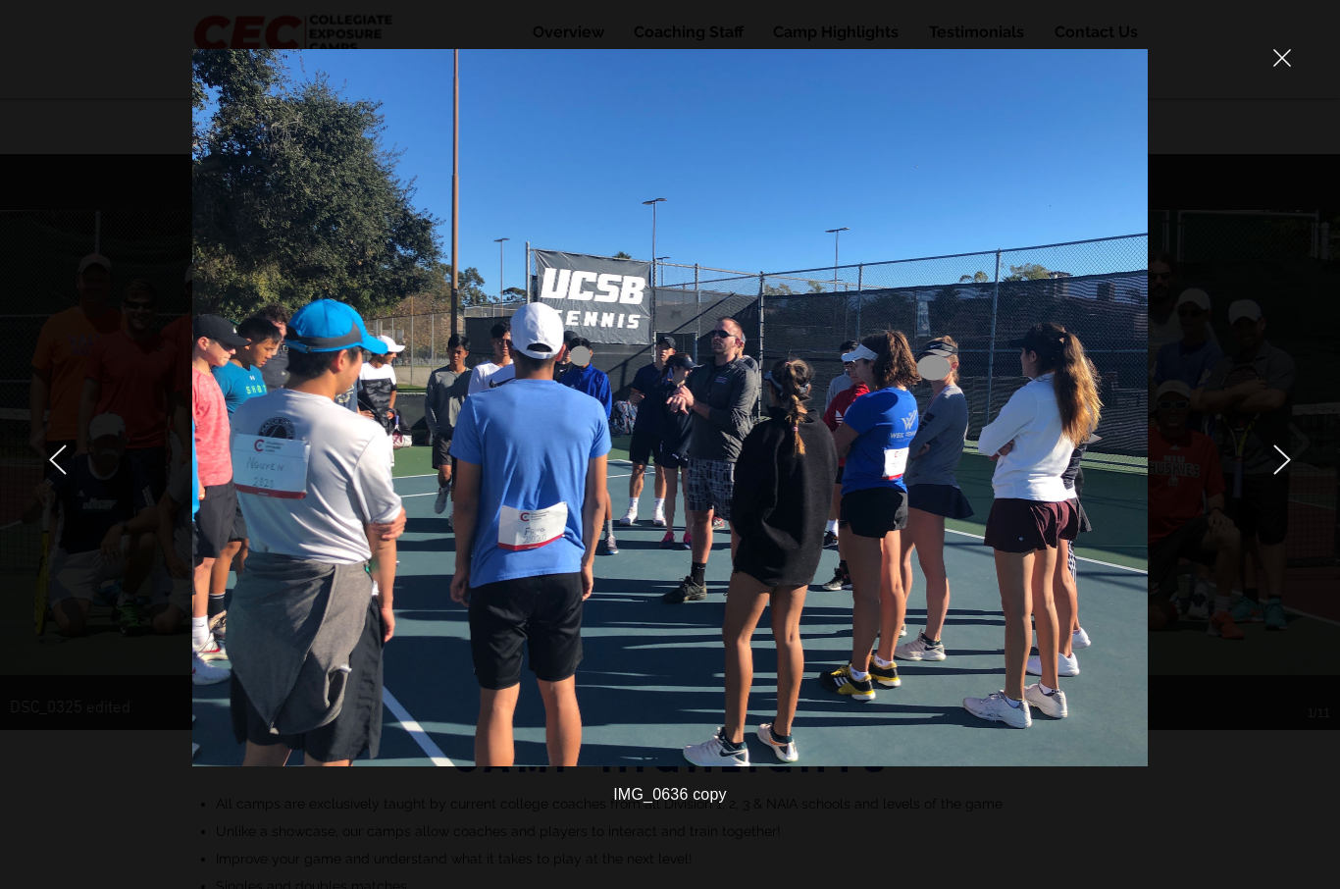
click at [1277, 447] on icon "next" at bounding box center [1283, 459] width 16 height 28
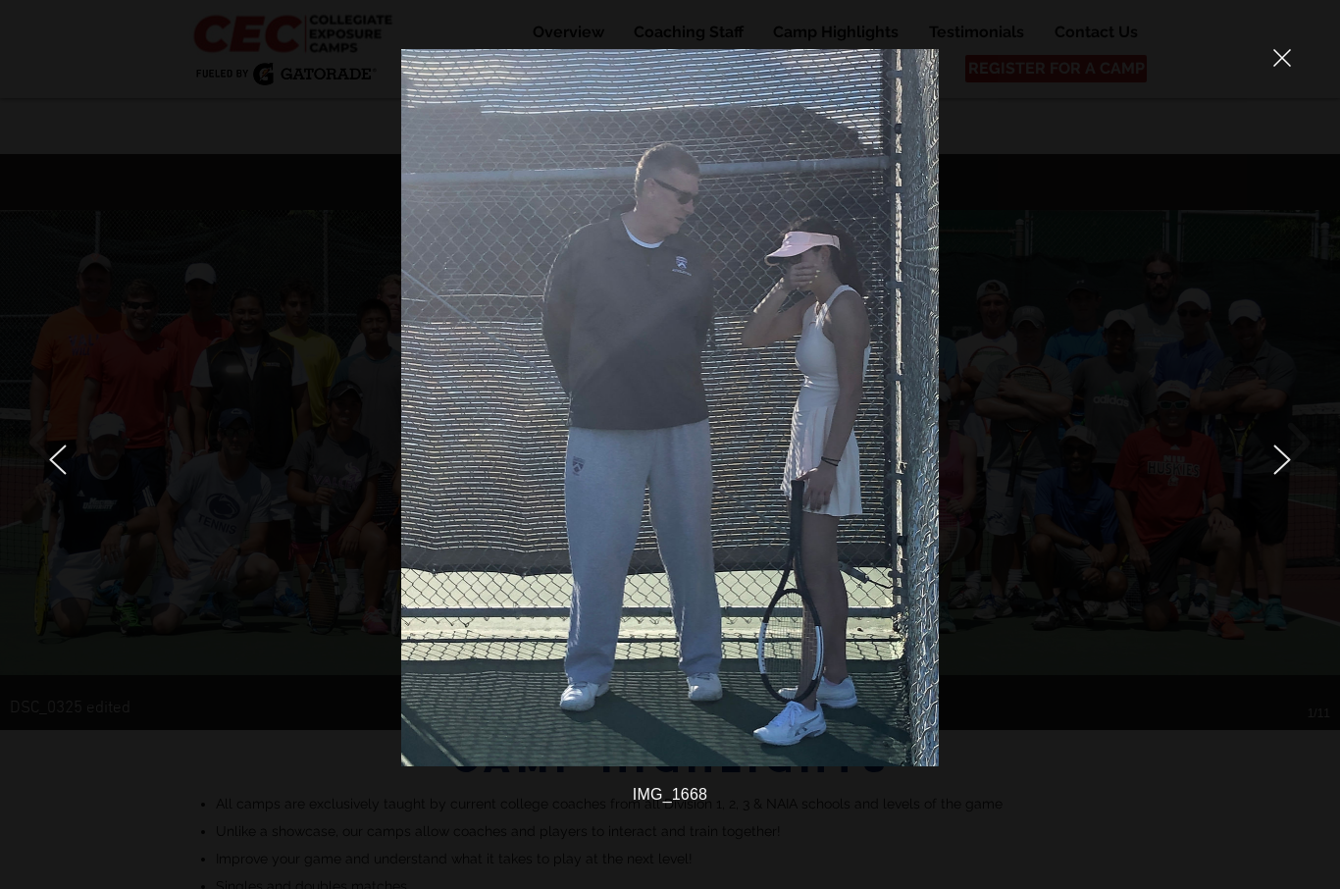
click at [1299, 439] on div at bounding box center [1119, 444] width 442 height 889
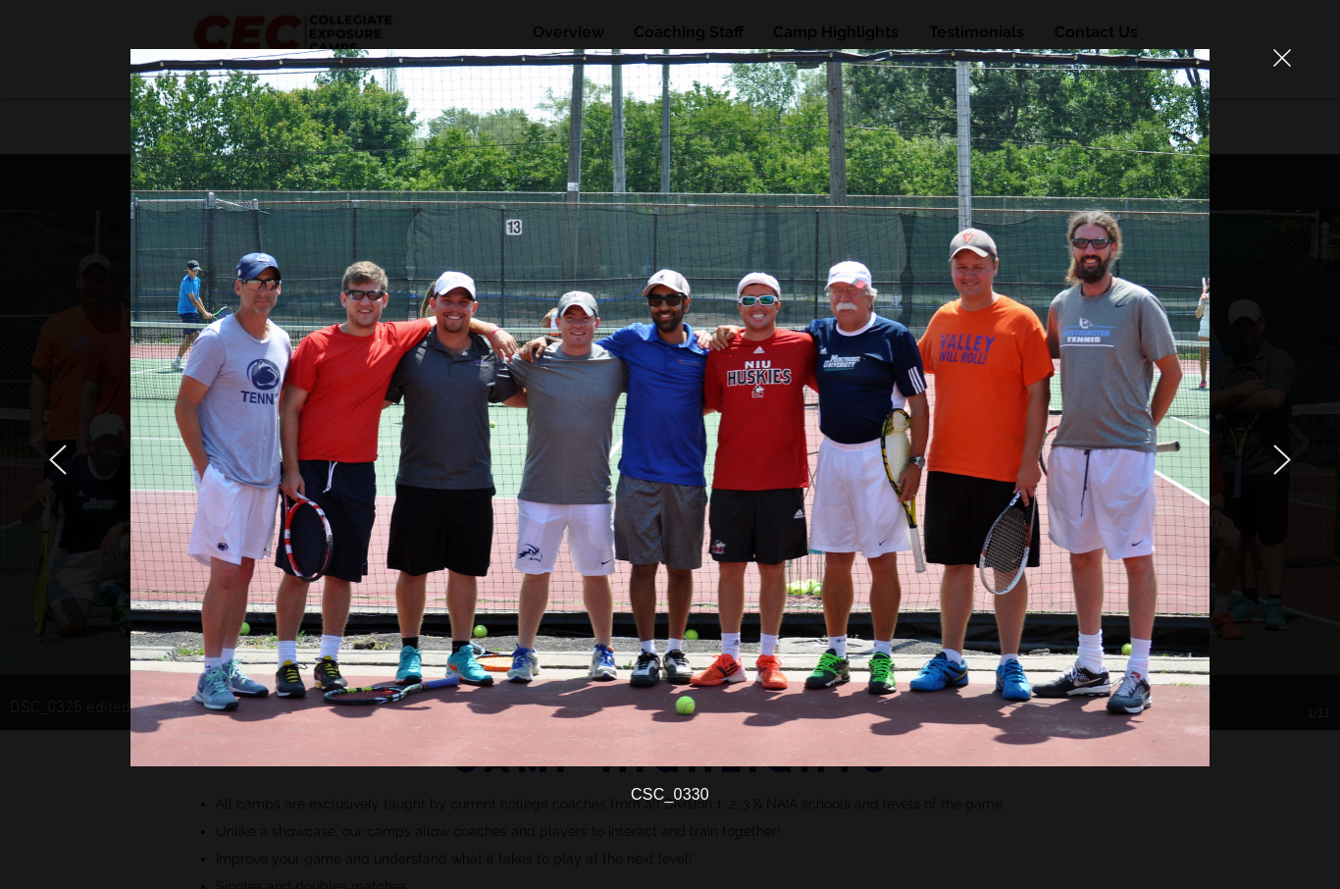
click at [1283, 447] on icon "next" at bounding box center [1283, 459] width 18 height 30
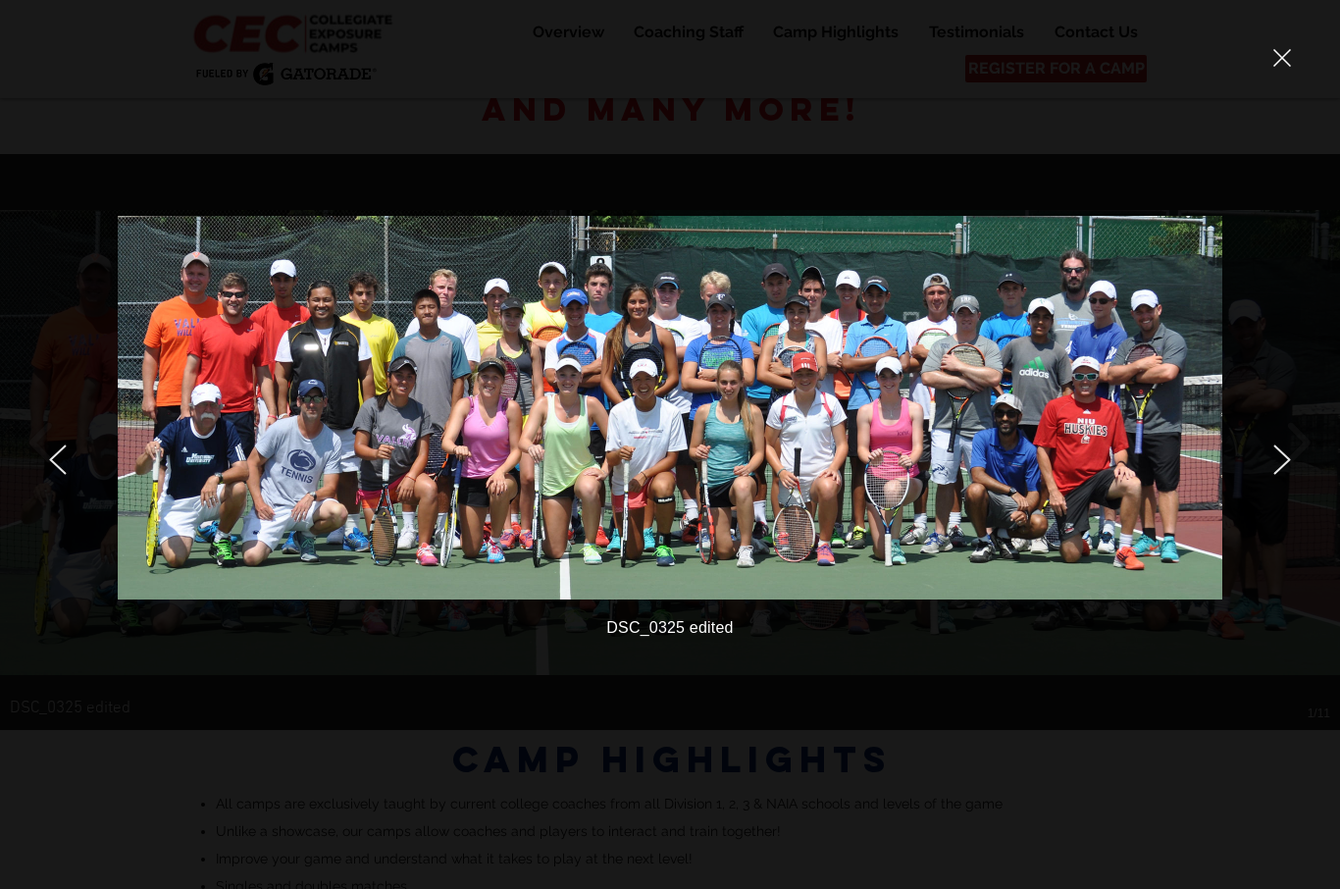
click at [1287, 455] on icon "next" at bounding box center [1283, 459] width 18 height 30
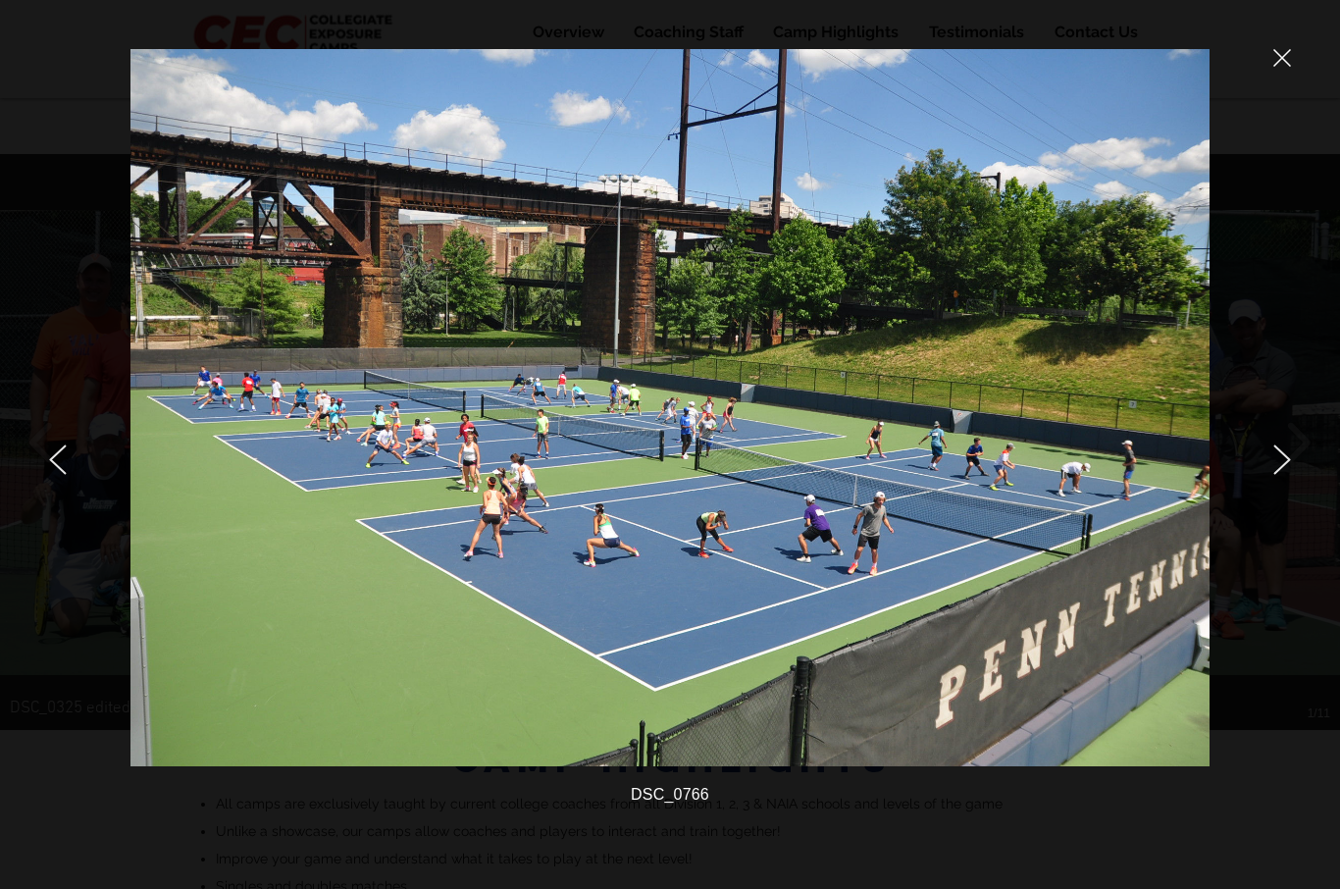
click at [1288, 460] on icon "next" at bounding box center [1283, 459] width 16 height 28
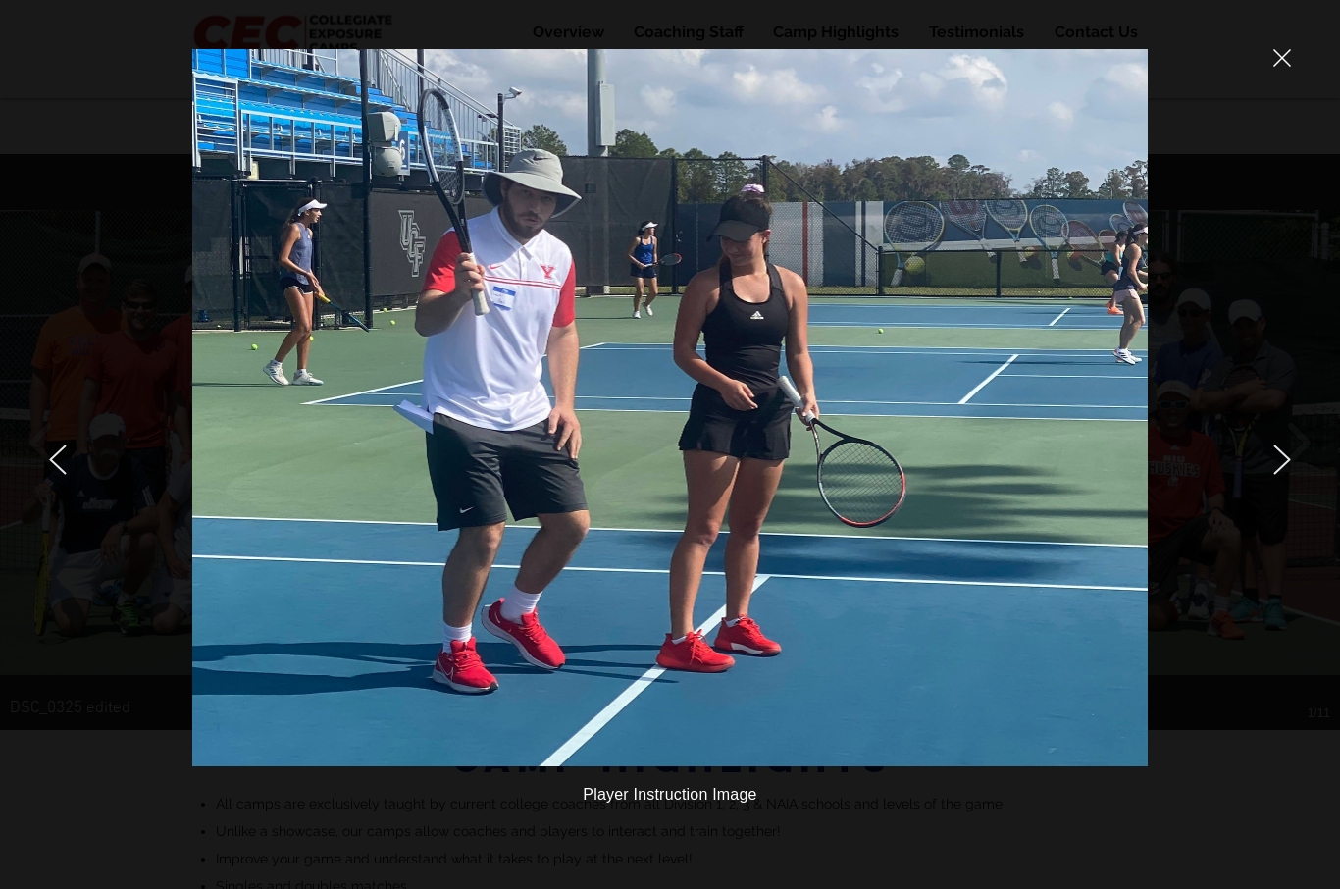
click at [1284, 450] on icon "next" at bounding box center [1283, 459] width 18 height 30
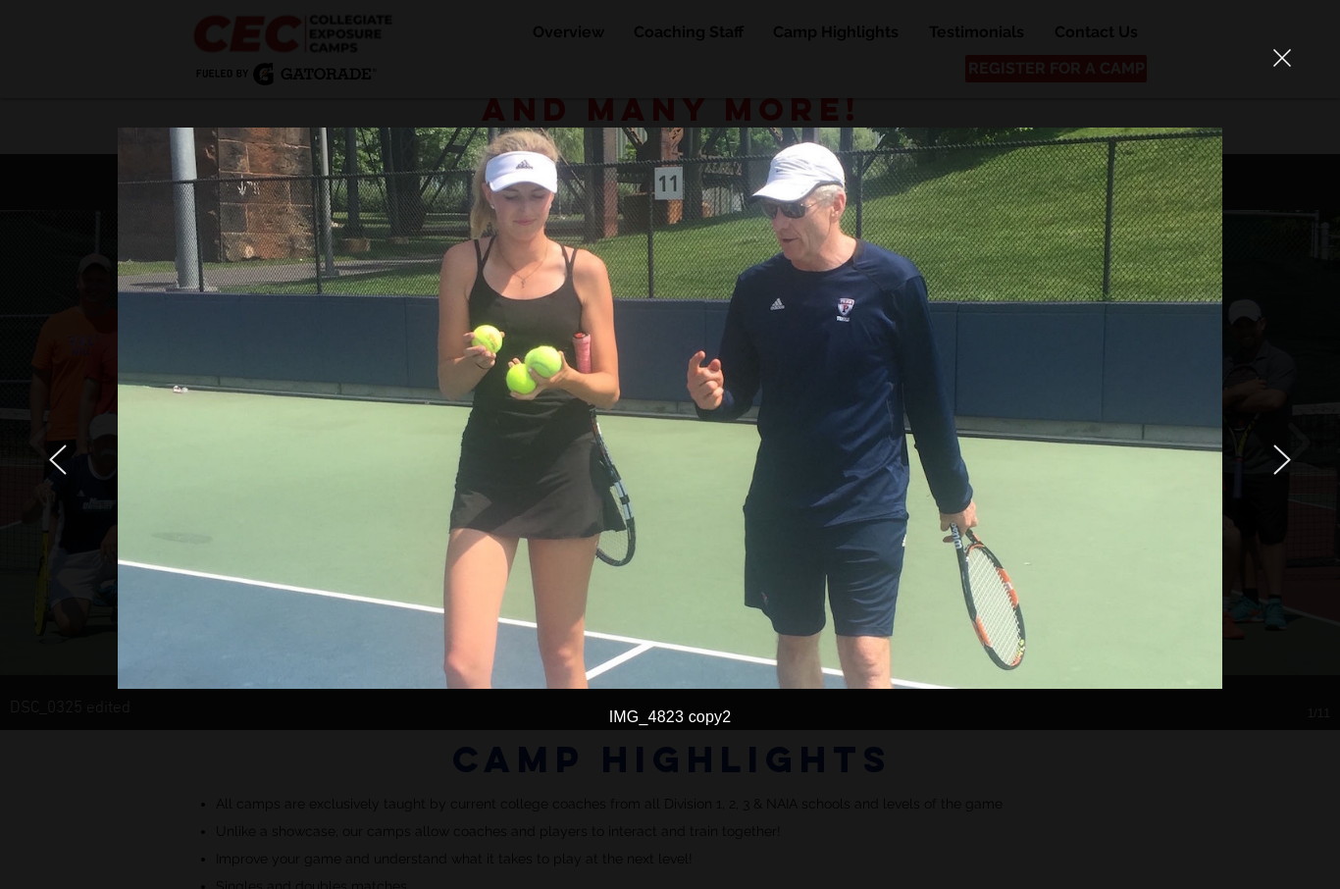
click at [1275, 50] on icon "close" at bounding box center [1283, 58] width 17 height 17
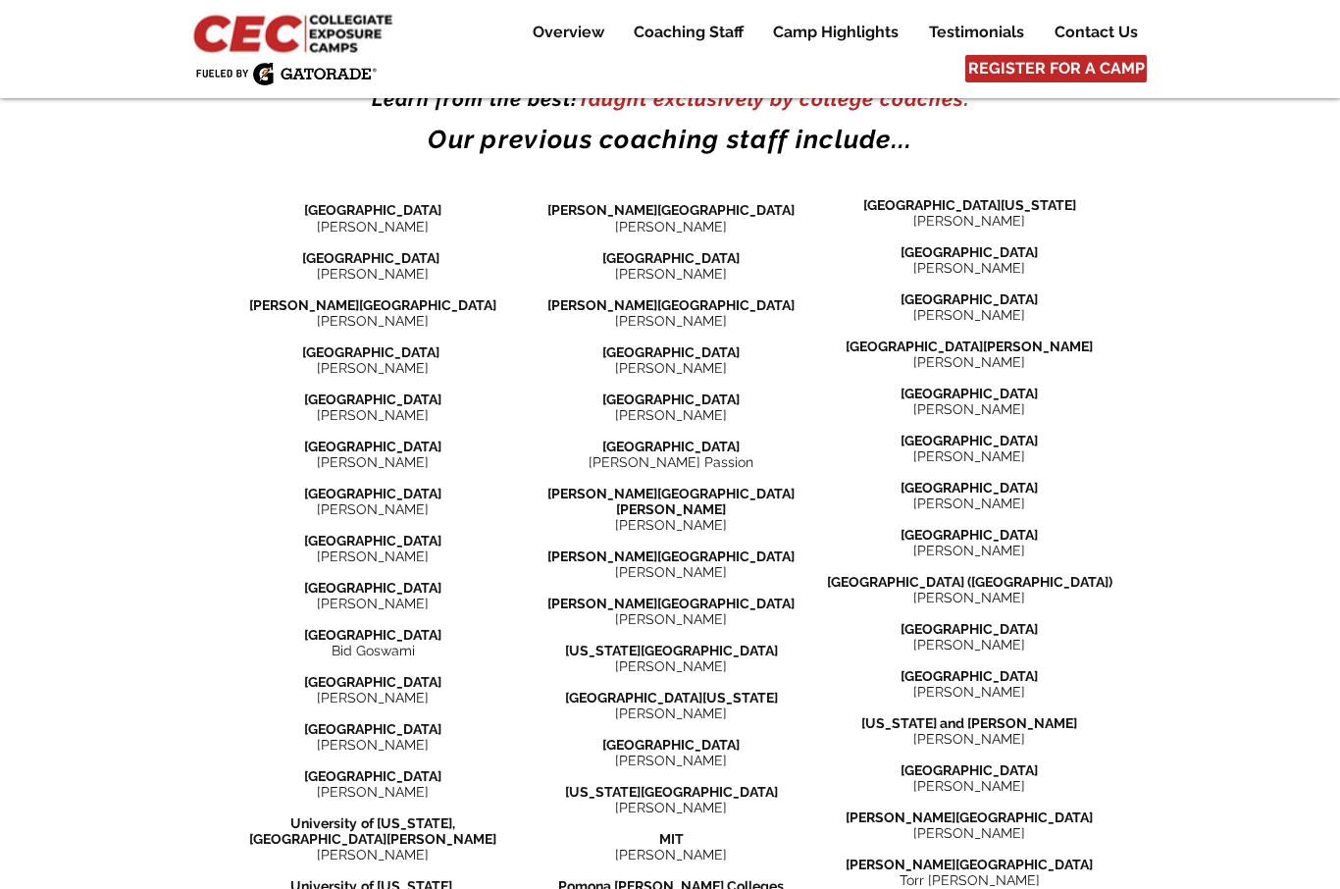
scroll to position [2264, 0]
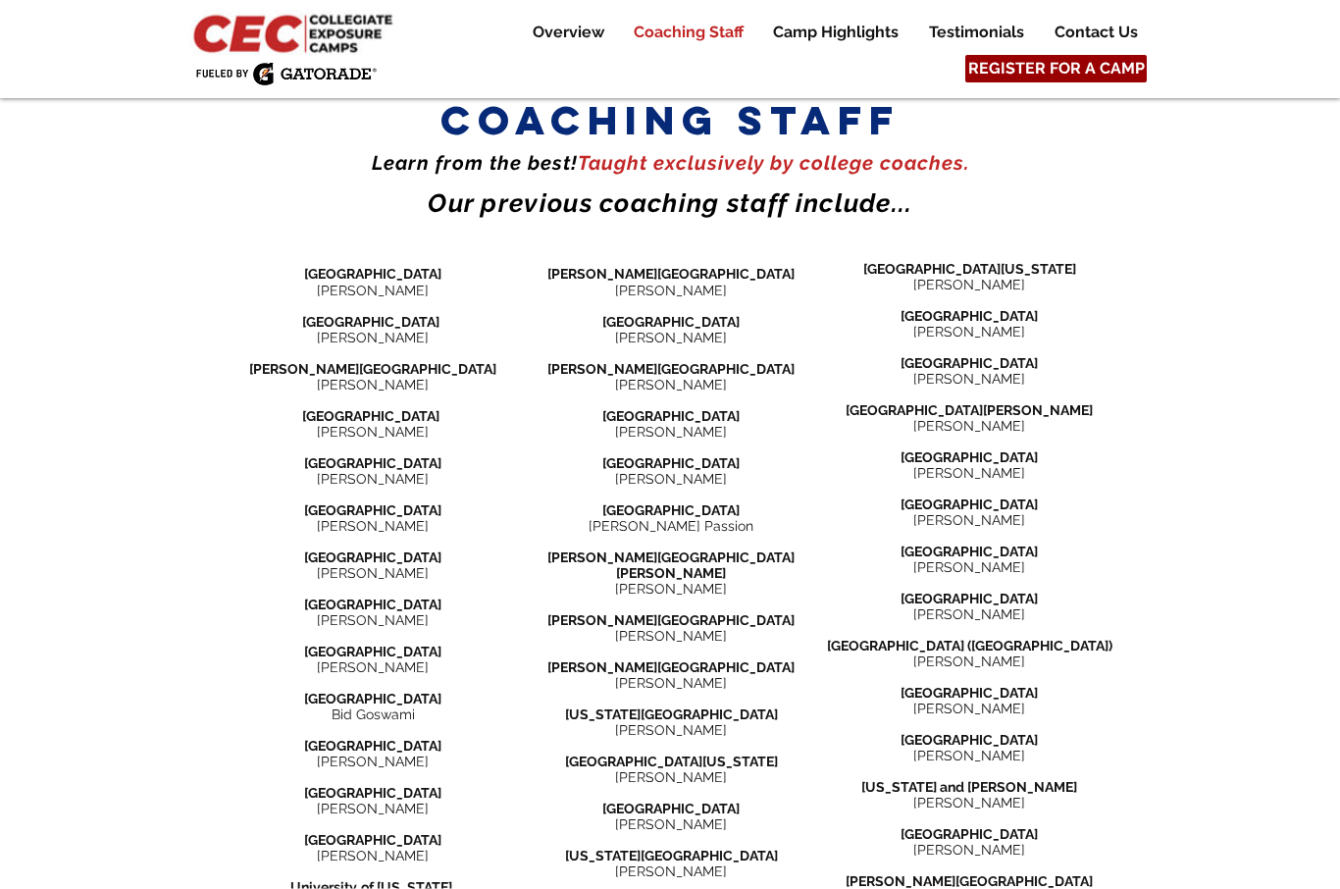
click at [1028, 74] on span "REGISTER FOR A CAMP" at bounding box center [1056, 69] width 177 height 22
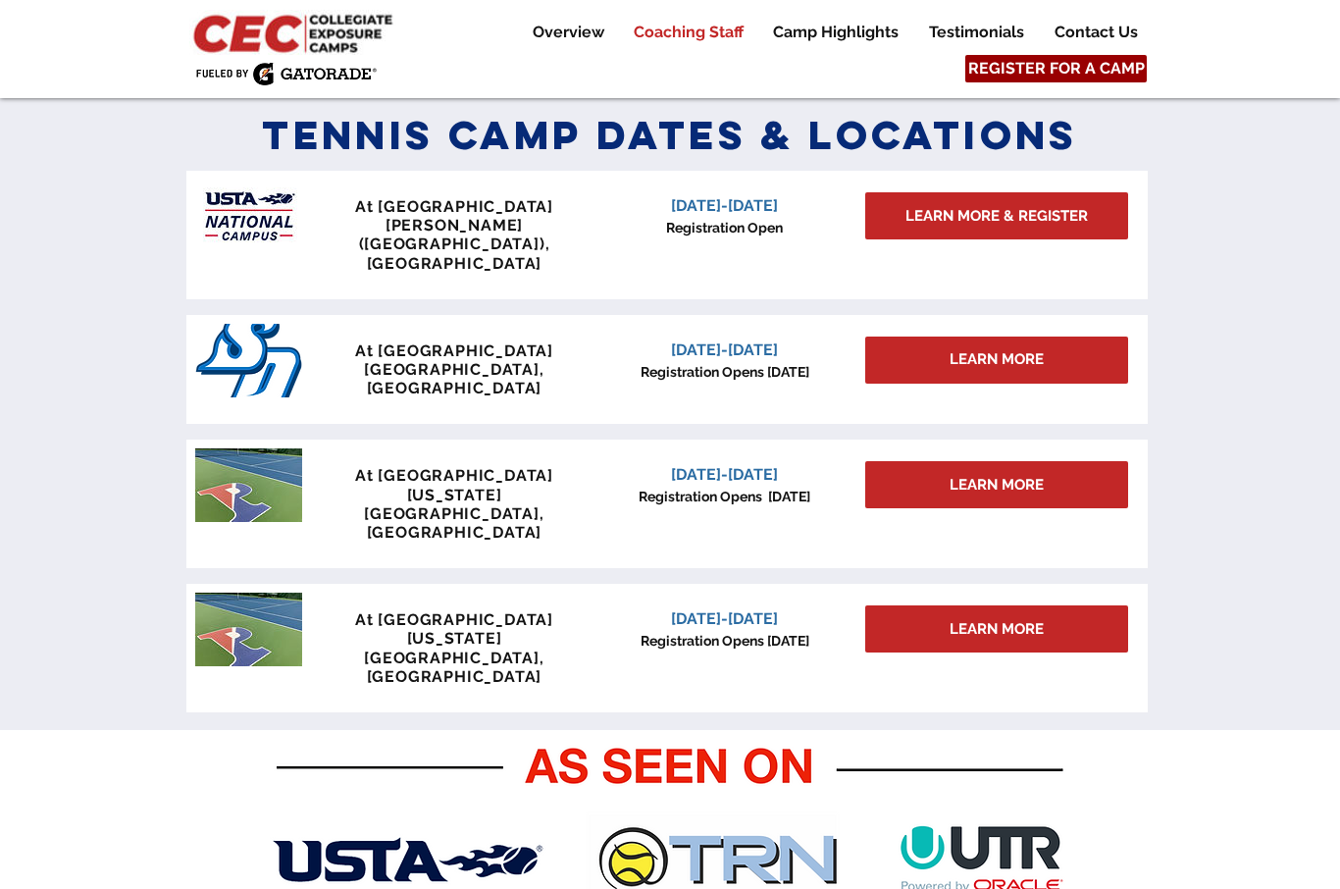
scroll to position [858, 0]
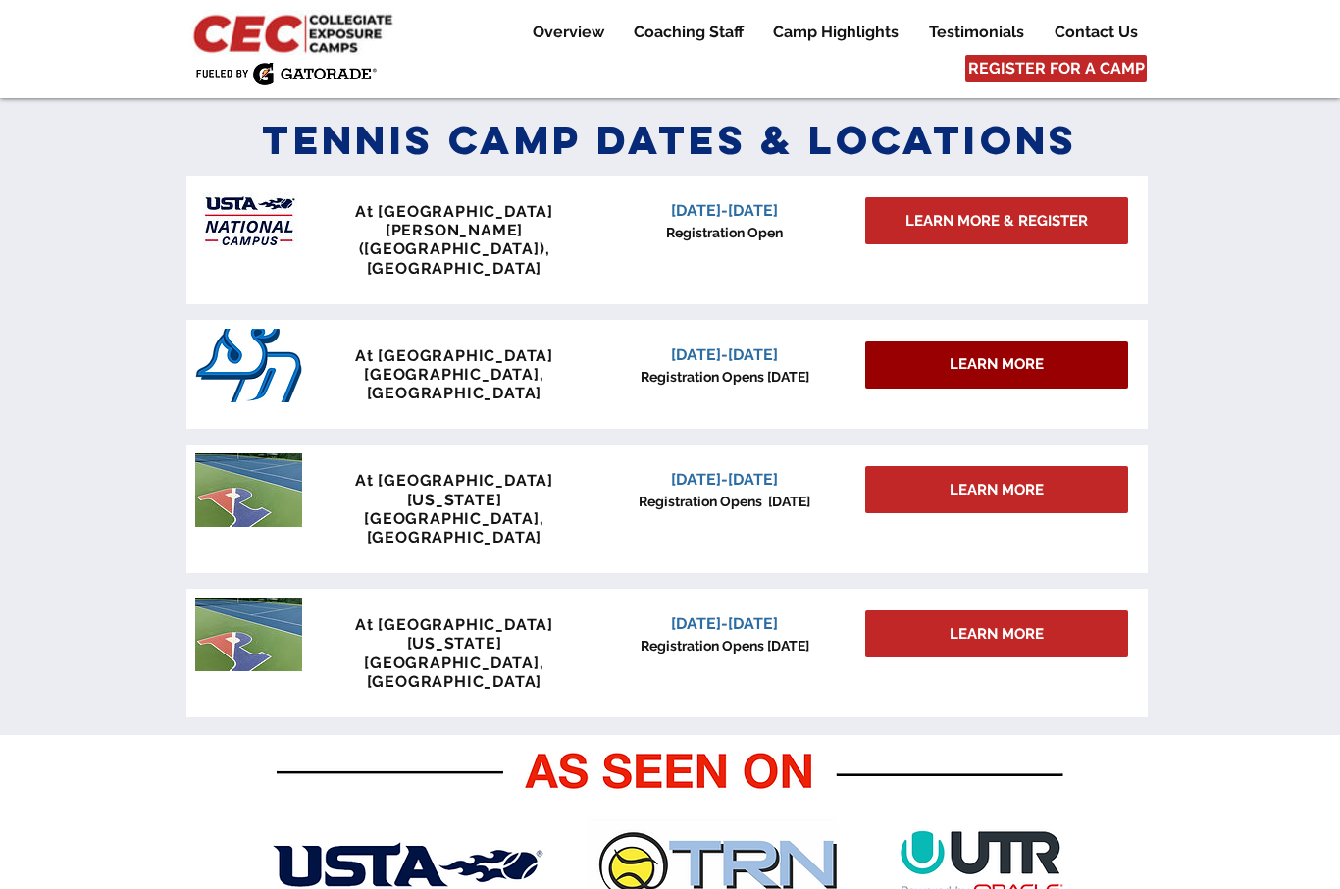
click at [1008, 354] on span "LEARN MORE" at bounding box center [997, 364] width 94 height 21
click at [1023, 354] on span "LEARN MORE" at bounding box center [997, 364] width 94 height 21
click at [996, 355] on span "LEARN MORE" at bounding box center [997, 365] width 94 height 21
click at [692, 370] on span "Registration Opens [DATE]" at bounding box center [725, 378] width 169 height 16
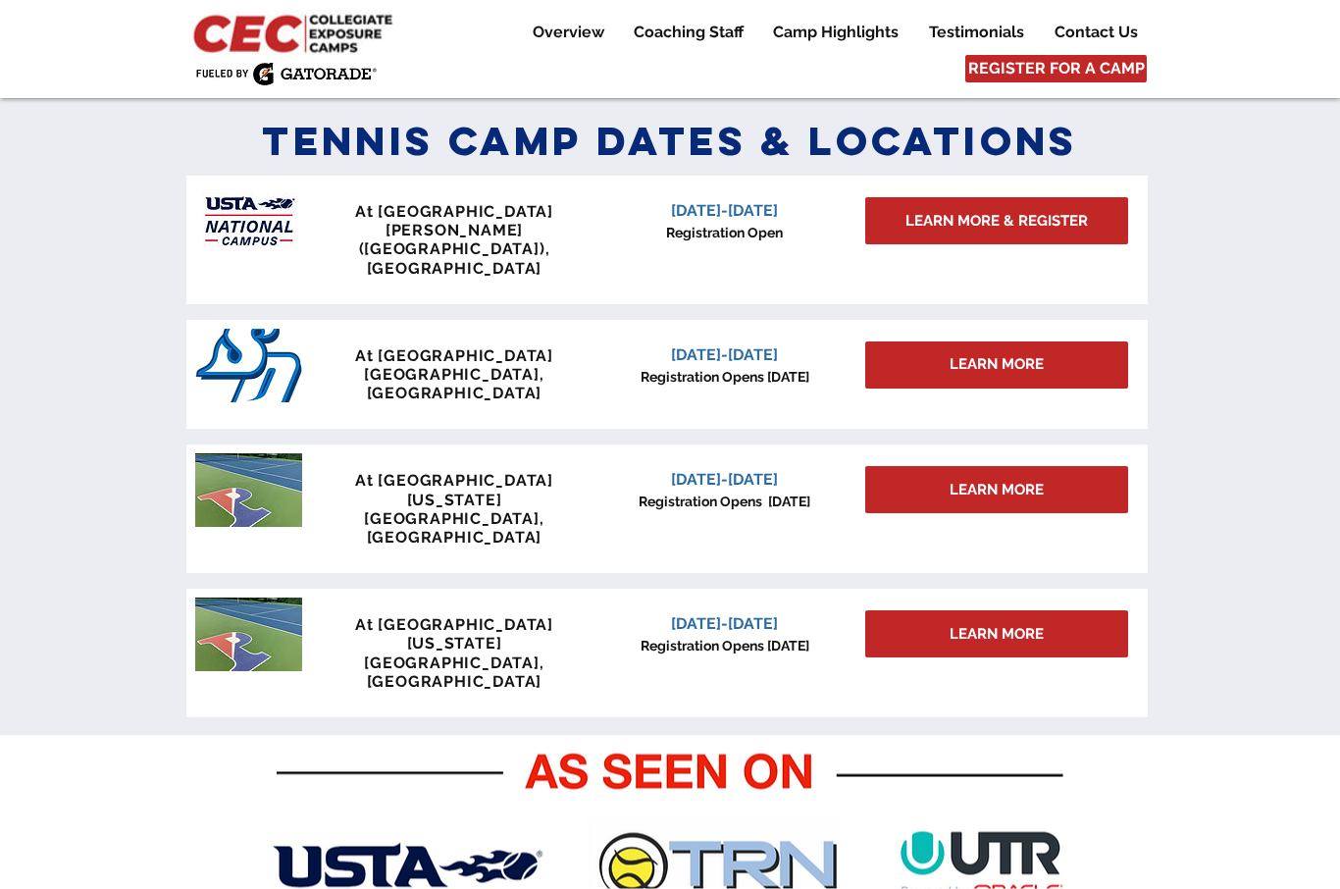
click at [637, 344] on p "[DATE]-[DATE]" at bounding box center [724, 356] width 250 height 24
click at [727, 346] on span "[DATE]-[DATE]" at bounding box center [724, 355] width 107 height 19
click at [830, 344] on p "[DATE]-[DATE]" at bounding box center [724, 356] width 250 height 24
click at [1030, 481] on span "LEARN MORE" at bounding box center [997, 491] width 94 height 21
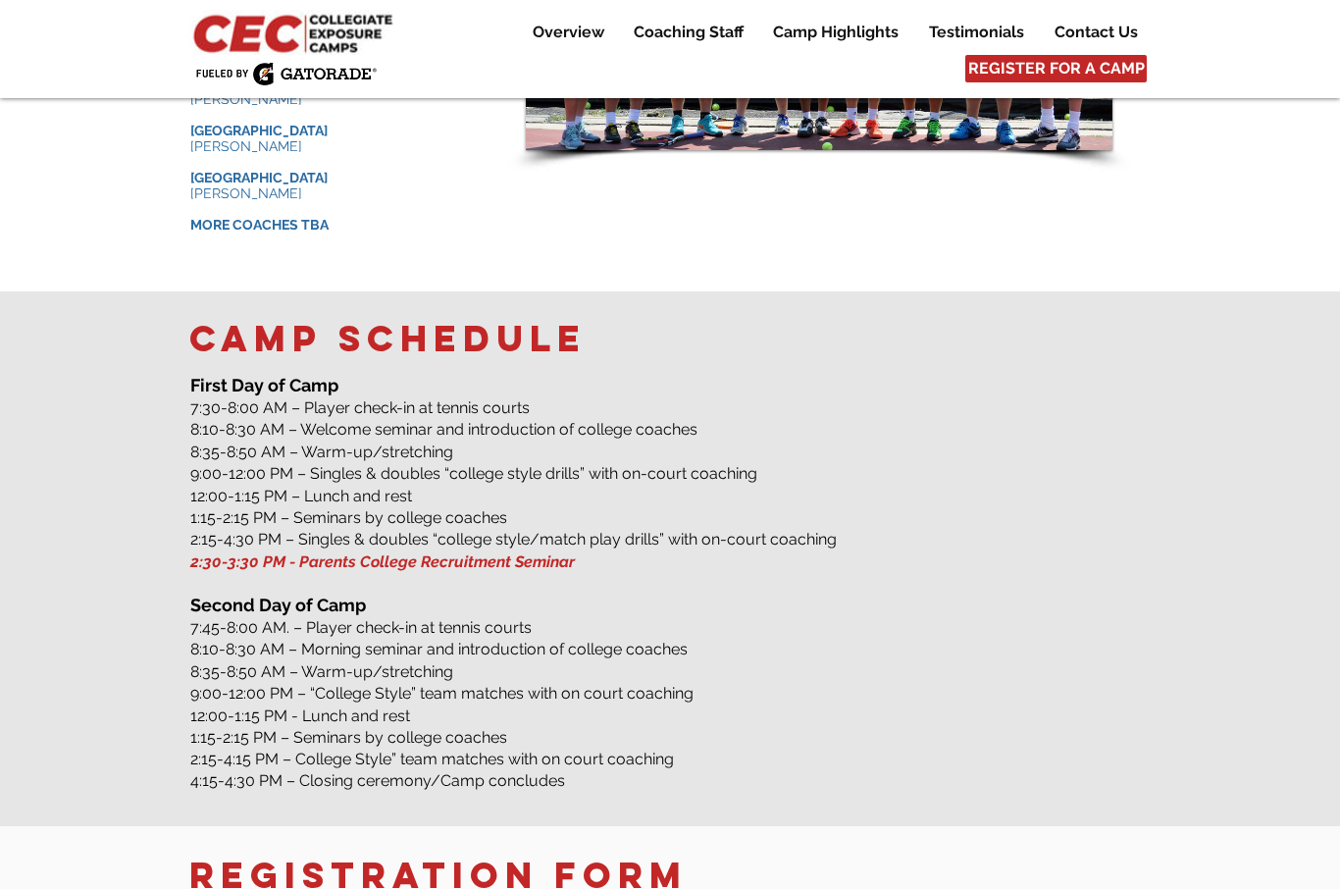
scroll to position [2428, 0]
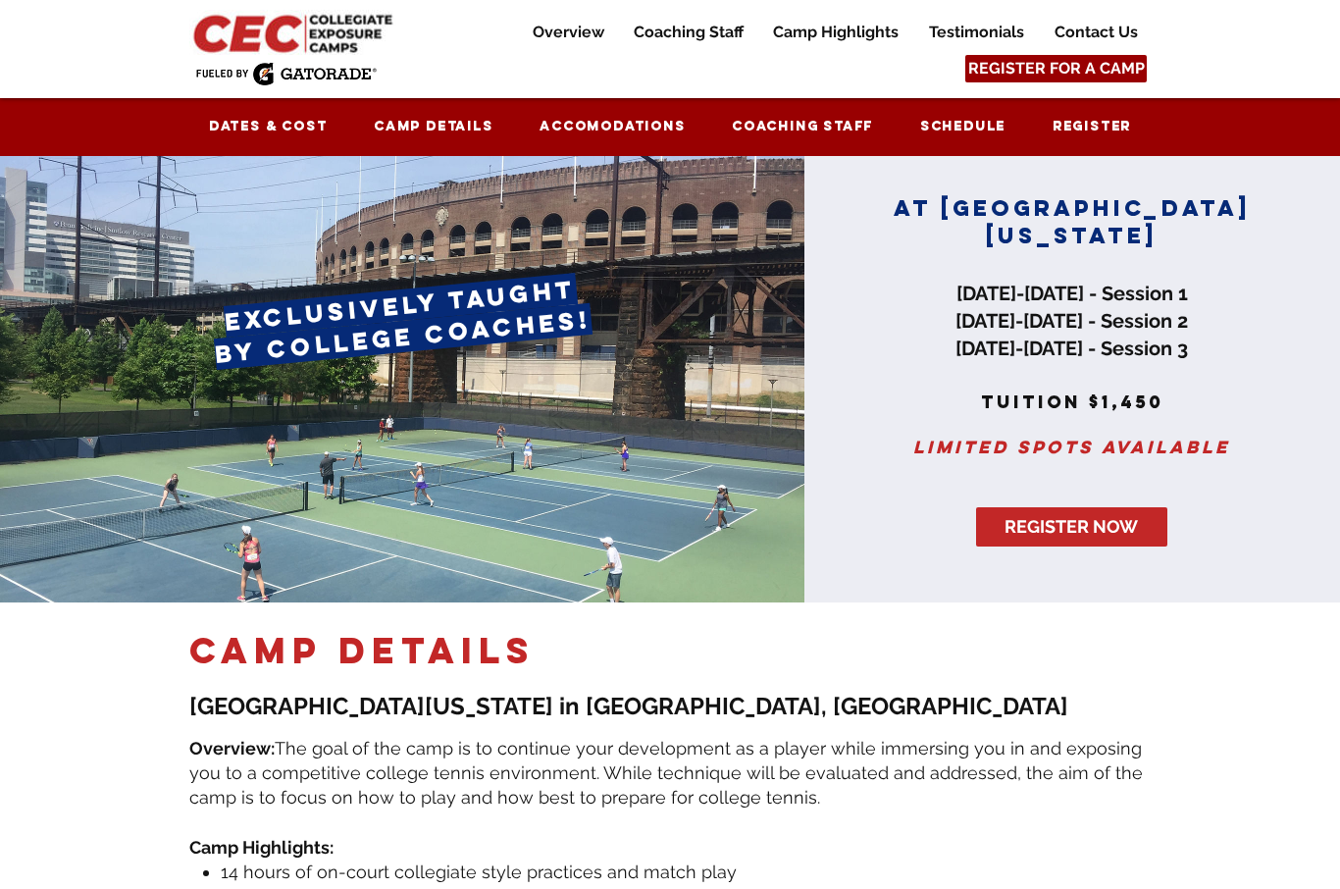
click at [1005, 66] on span "REGISTER FOR A CAMP" at bounding box center [1056, 69] width 177 height 22
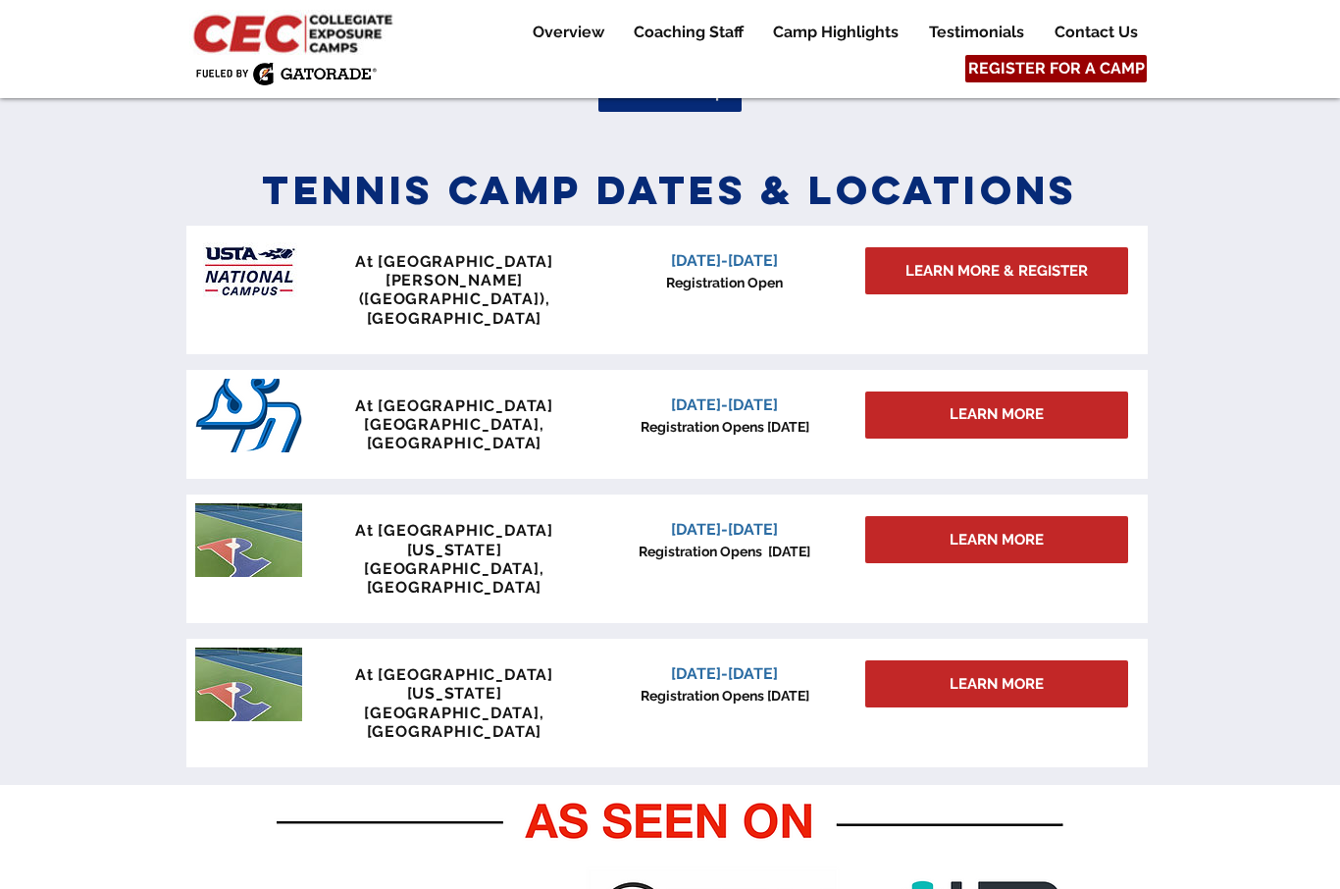
scroll to position [803, 0]
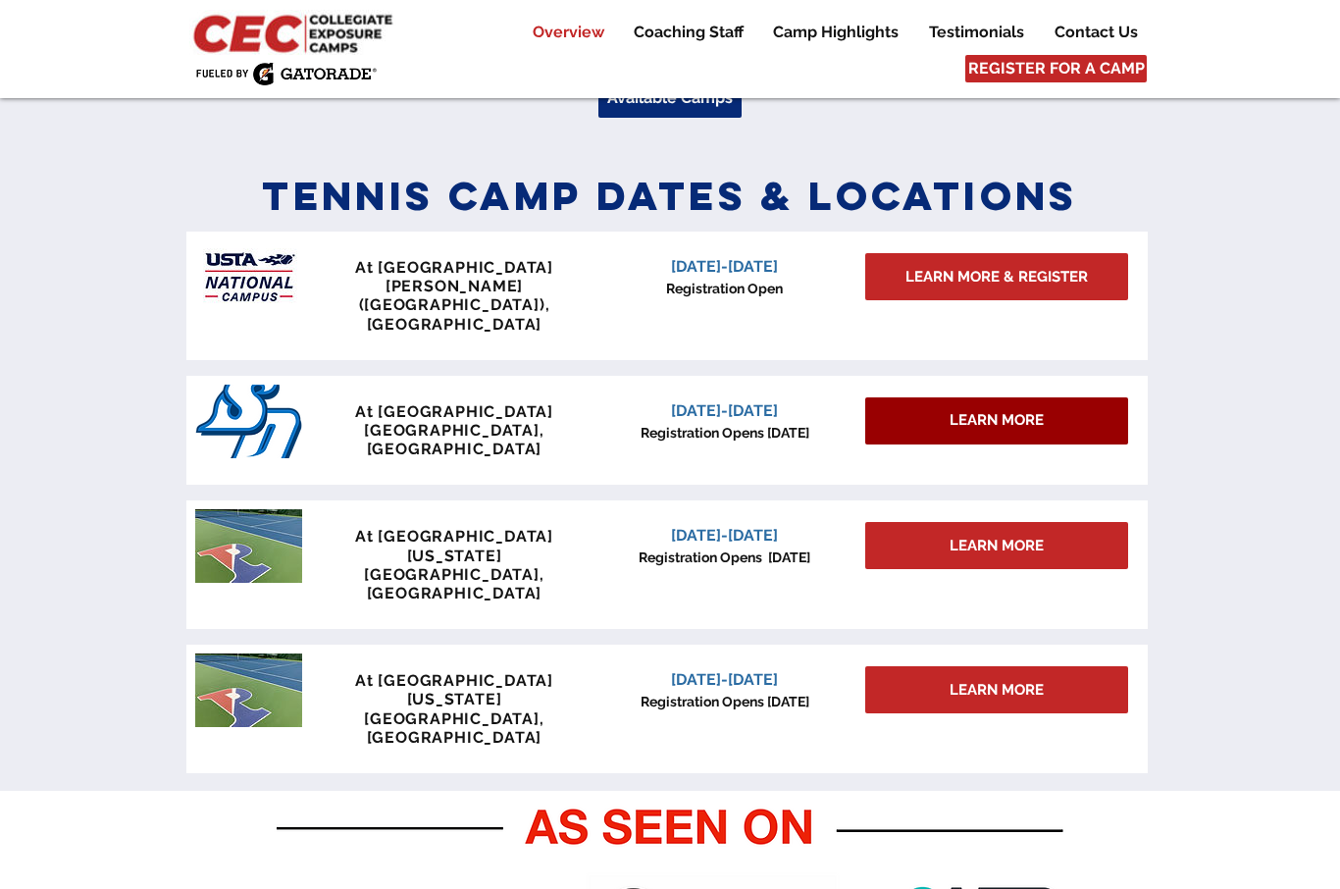
click at [1001, 398] on div "LEARN MORE" at bounding box center [996, 420] width 263 height 47
click at [1000, 397] on div "LEARN MORE" at bounding box center [996, 420] width 263 height 47
click at [1000, 410] on span "LEARN MORE" at bounding box center [997, 420] width 94 height 21
click at [989, 410] on span "LEARN MORE" at bounding box center [997, 420] width 94 height 21
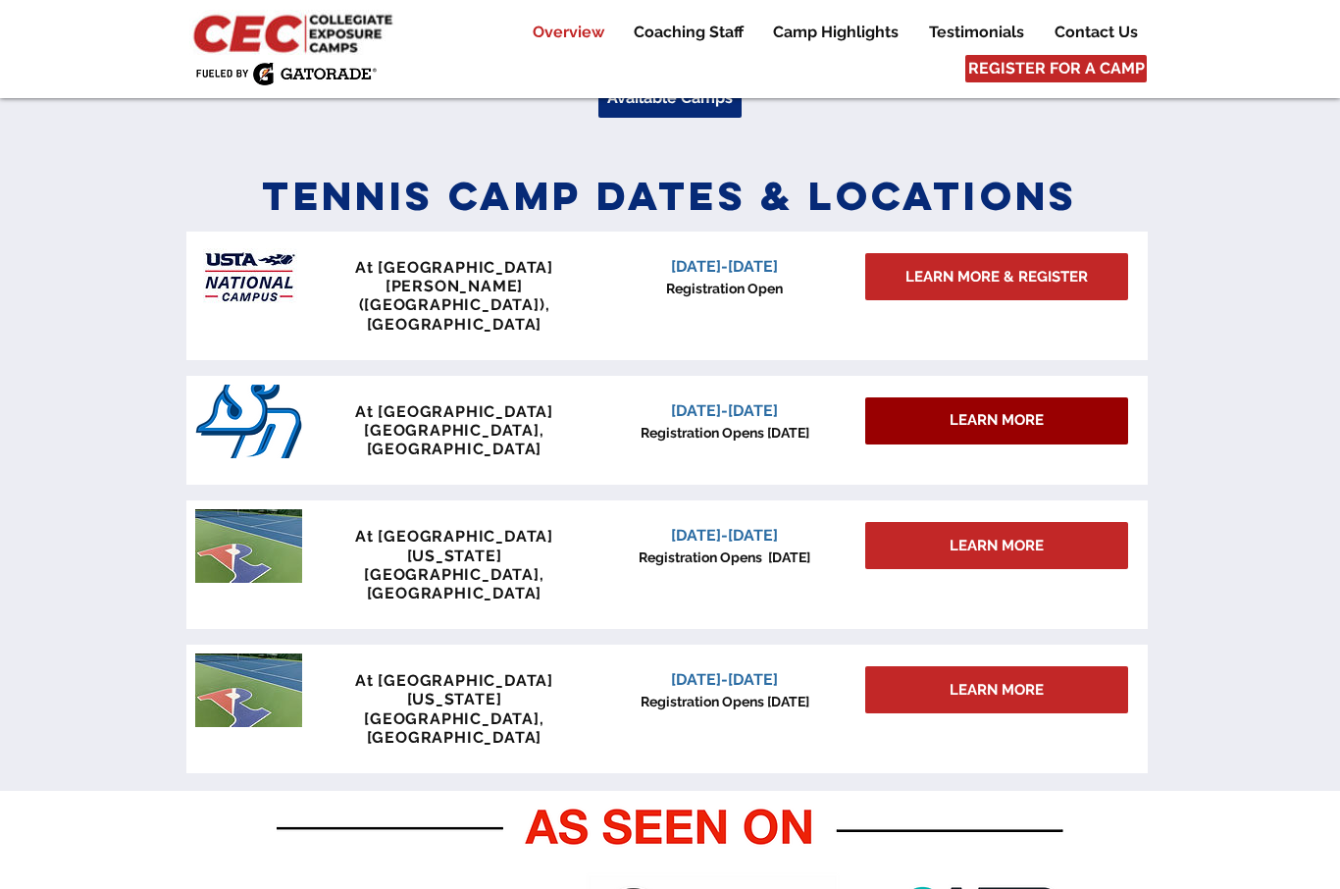
click at [989, 410] on span "LEARN MORE" at bounding box center [997, 420] width 94 height 21
click at [749, 425] on span "Registration Opens [DATE]" at bounding box center [725, 433] width 169 height 16
click at [732, 401] on span "[DATE]-[DATE]" at bounding box center [724, 410] width 107 height 19
click at [991, 410] on span "LEARN MORE" at bounding box center [997, 420] width 94 height 21
click at [1011, 410] on span "LEARN MORE" at bounding box center [997, 420] width 94 height 21
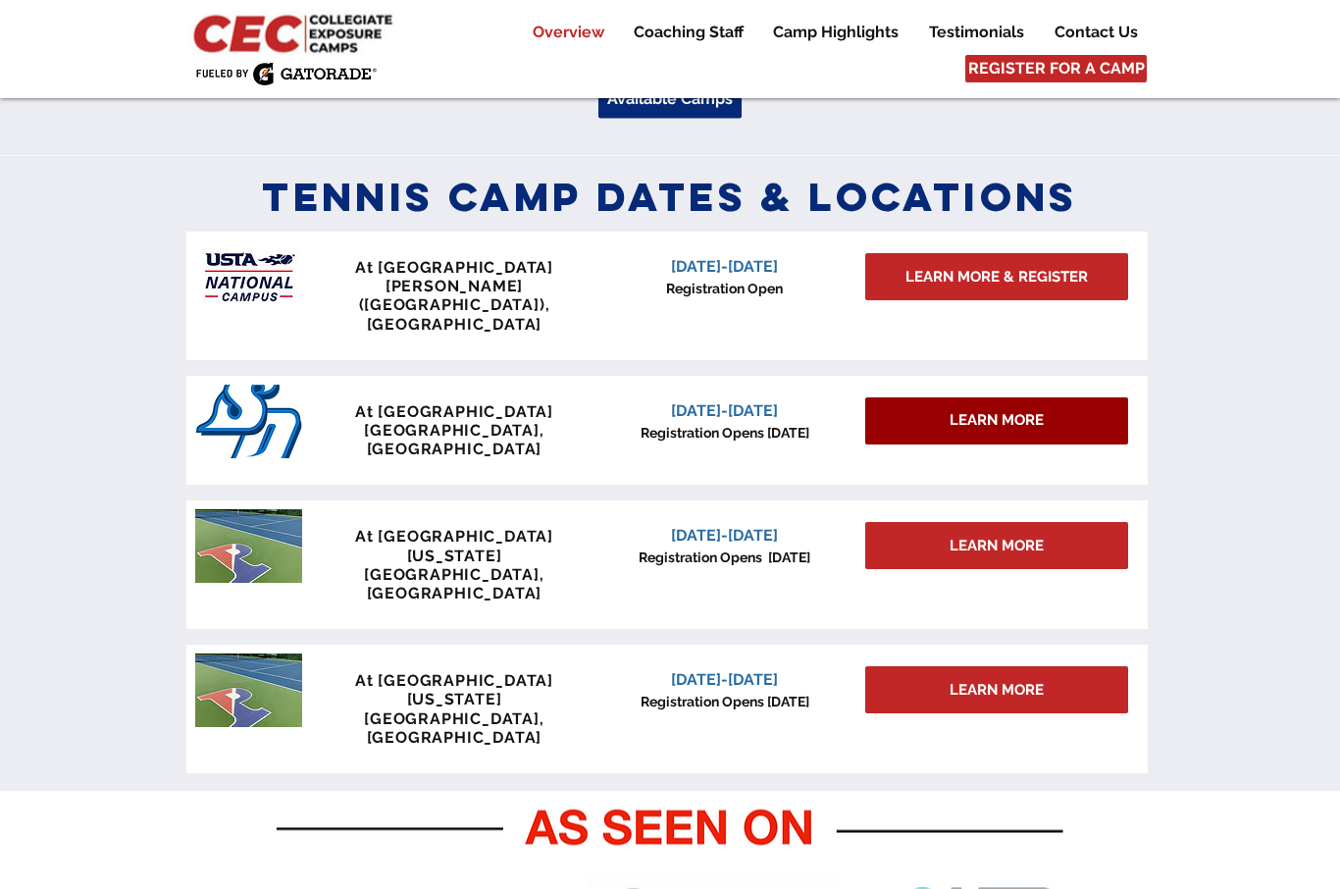
click at [1007, 411] on span "LEARN MORE" at bounding box center [997, 421] width 94 height 21
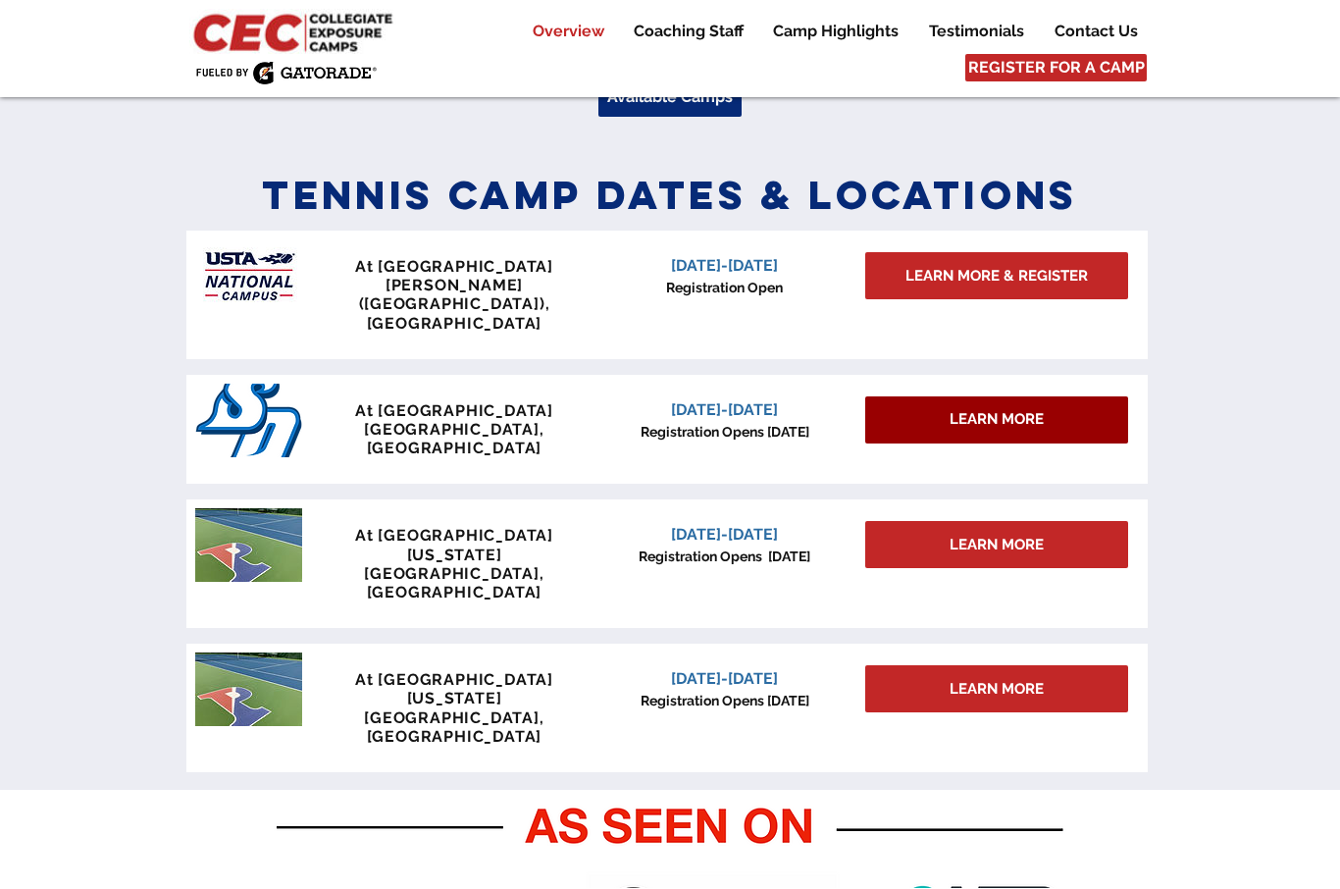
click at [987, 410] on span "LEARN MORE" at bounding box center [997, 420] width 94 height 21
click at [928, 397] on div "LEARN MORE" at bounding box center [996, 420] width 263 height 47
click at [736, 399] on p "[DATE]-[DATE]" at bounding box center [724, 411] width 250 height 24
click at [736, 401] on span "[DATE]-[DATE]" at bounding box center [724, 410] width 107 height 19
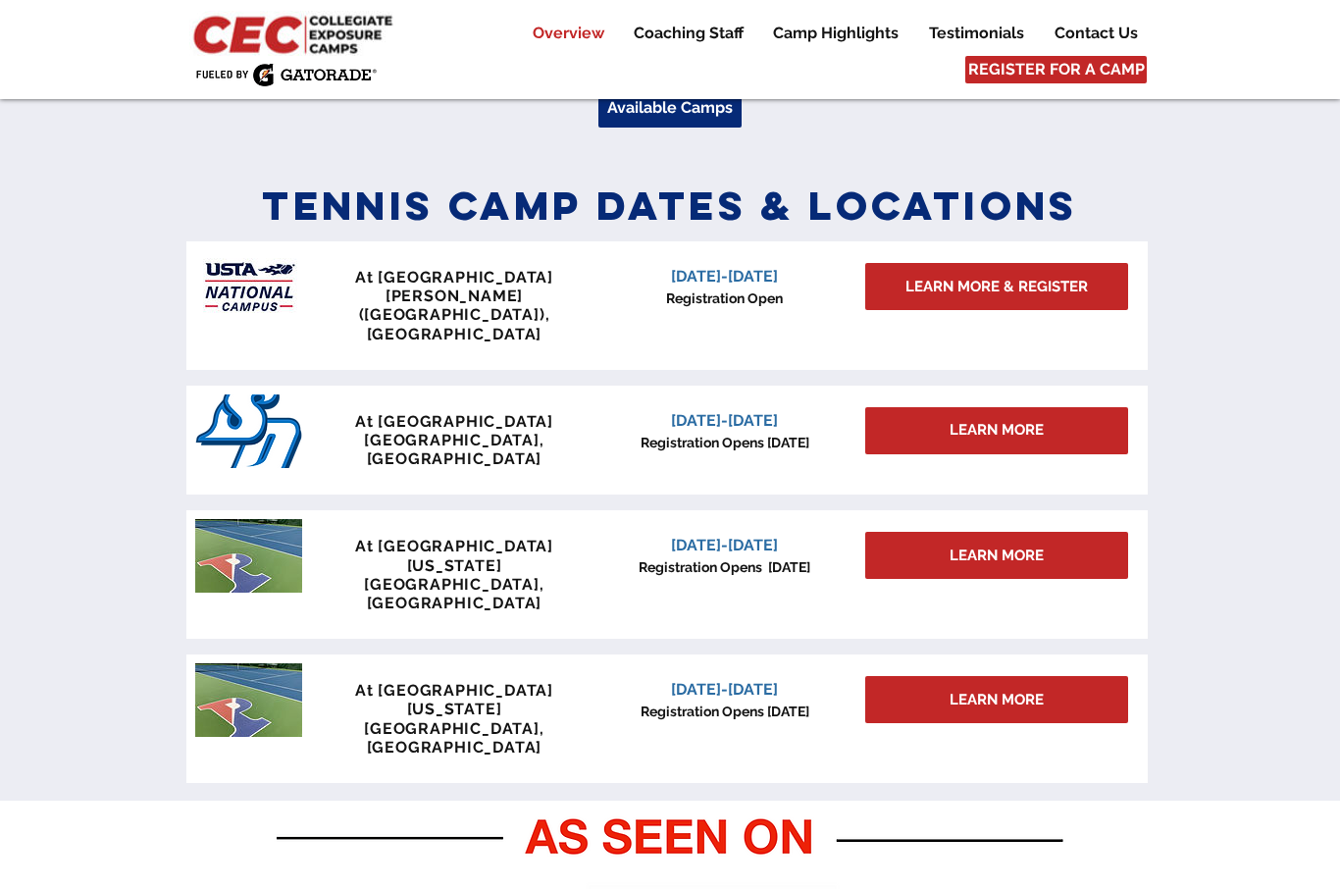
scroll to position [787, 0]
